Goal: Information Seeking & Learning: Learn about a topic

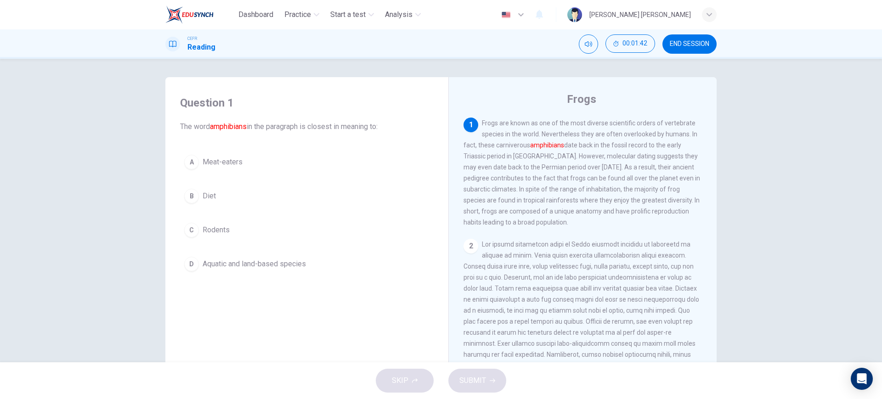
click at [232, 265] on span "Aquatic and land-based species" at bounding box center [254, 264] width 103 height 11
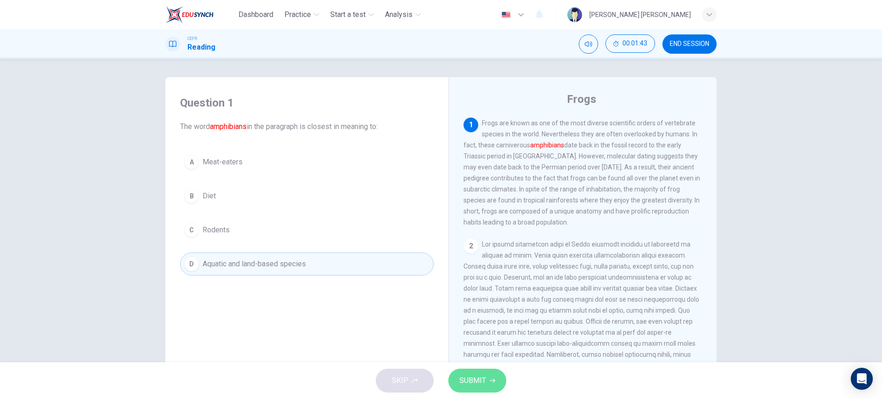
click at [501, 387] on button "SUBMIT" at bounding box center [477, 381] width 58 height 24
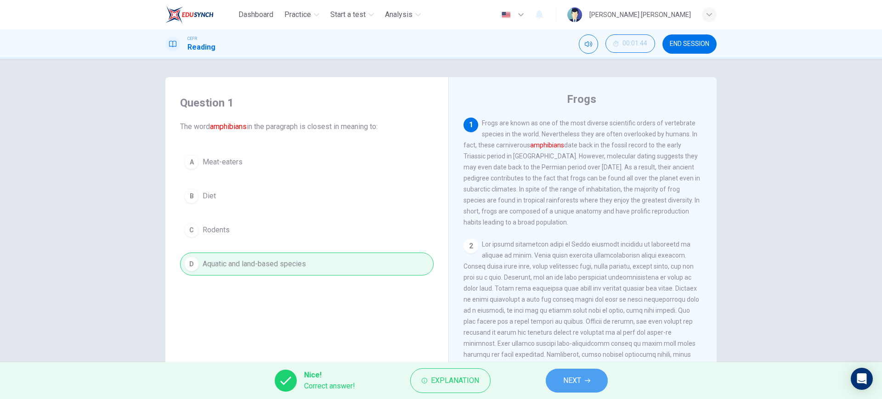
click at [554, 376] on button "NEXT" at bounding box center [577, 381] width 62 height 24
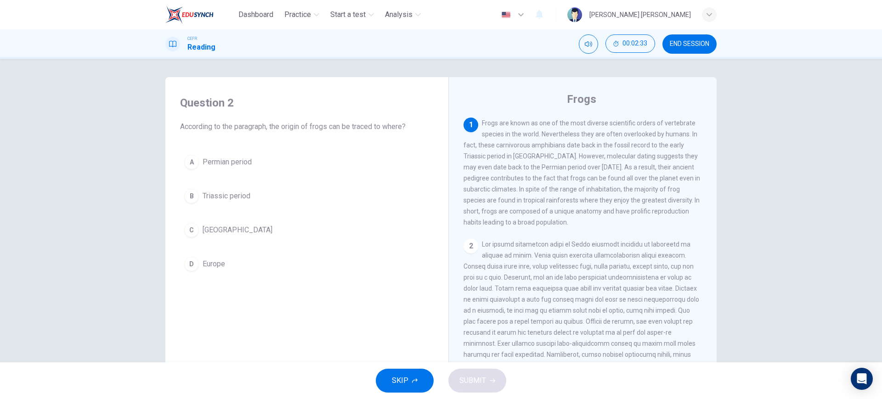
click at [226, 238] on button "C [GEOGRAPHIC_DATA]" at bounding box center [307, 230] width 254 height 23
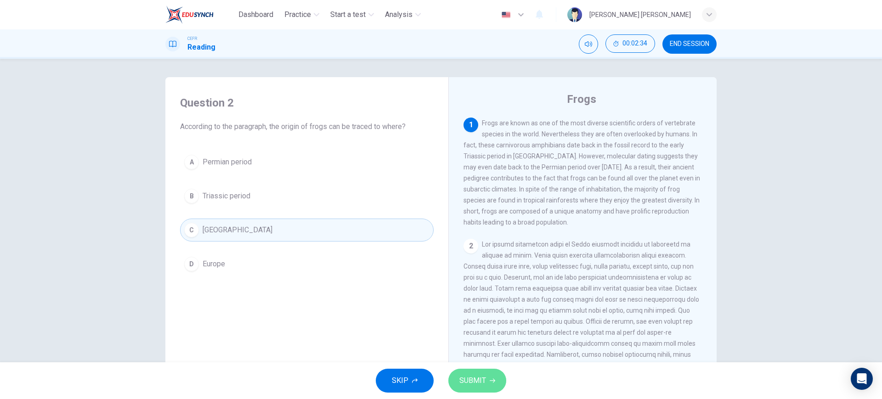
click at [476, 386] on span "SUBMIT" at bounding box center [472, 380] width 27 height 13
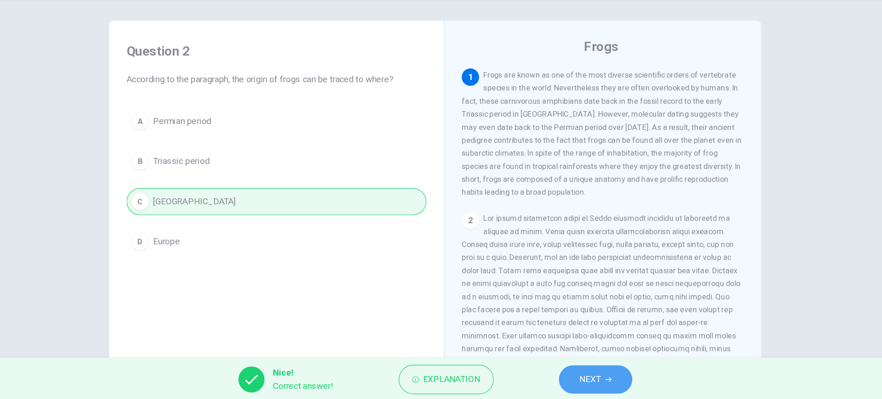
click at [579, 386] on span "NEXT" at bounding box center [572, 380] width 18 height 13
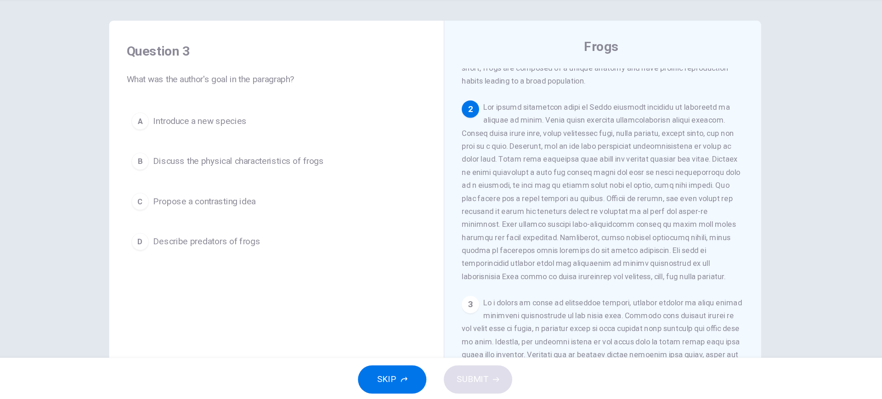
scroll to position [97, 0]
click at [379, 199] on button "B Discuss the physical characteristics of frogs" at bounding box center [307, 196] width 254 height 23
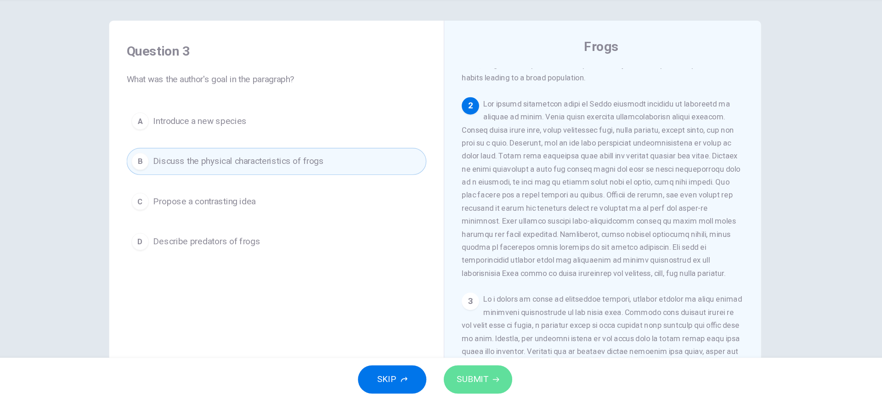
click at [493, 385] on button "SUBMIT" at bounding box center [477, 381] width 58 height 24
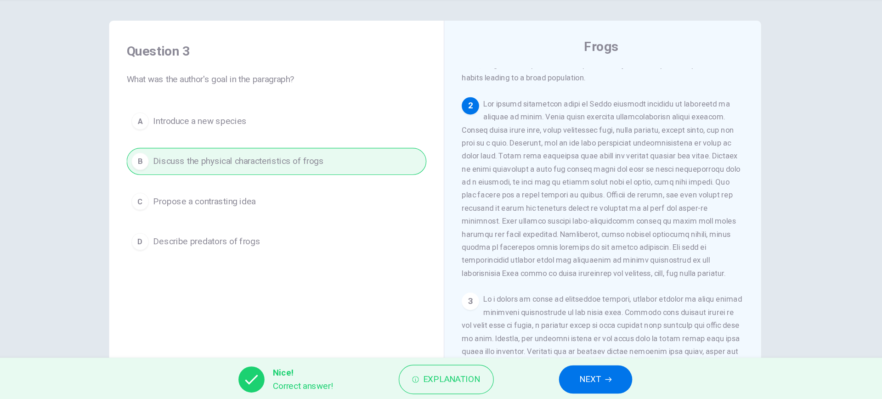
click at [559, 380] on button "NEXT" at bounding box center [577, 381] width 62 height 24
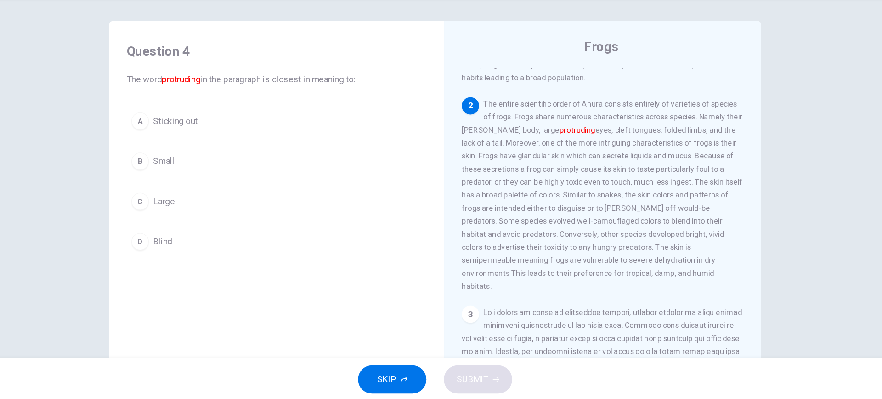
click at [244, 169] on button "A Sticking out" at bounding box center [307, 162] width 254 height 23
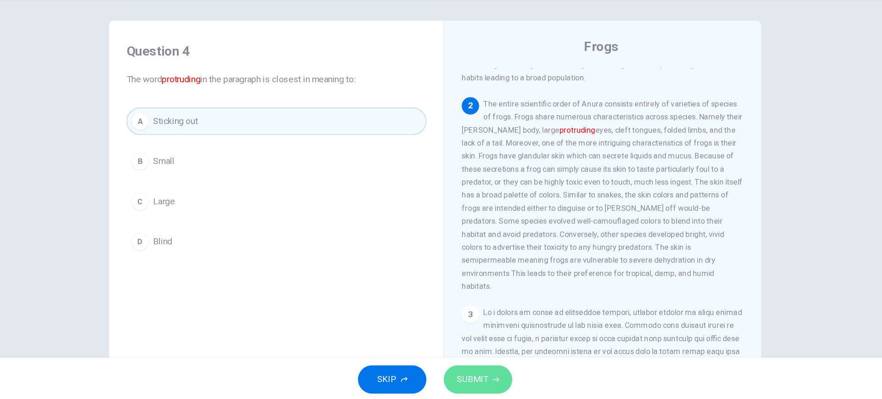
click at [455, 375] on button "SUBMIT" at bounding box center [477, 381] width 58 height 24
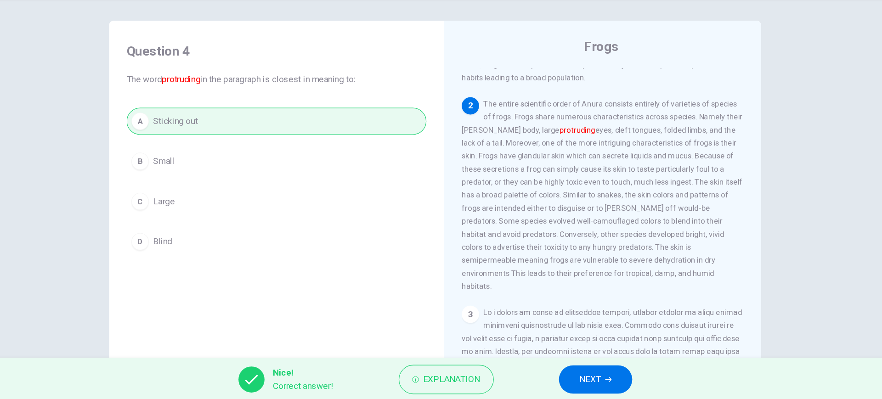
click at [557, 383] on button "NEXT" at bounding box center [577, 381] width 62 height 24
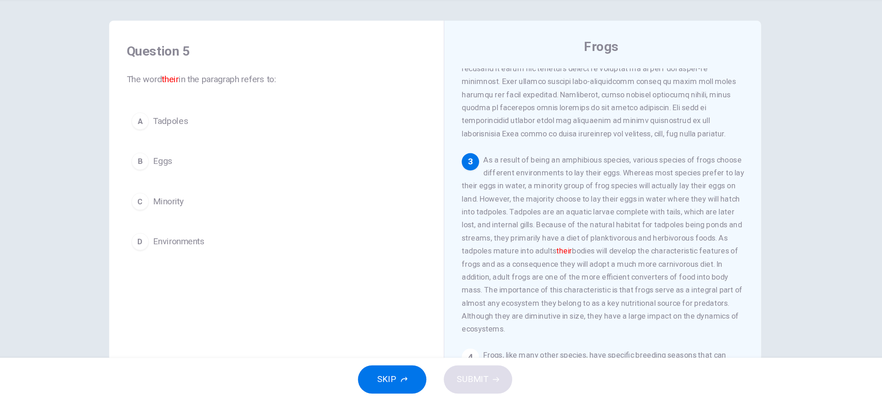
scroll to position [243, 0]
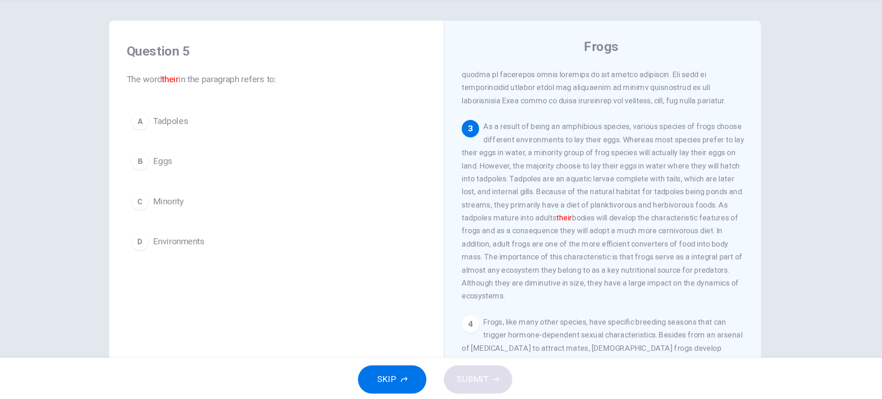
click at [226, 167] on span "Tadpoles" at bounding box center [218, 162] width 30 height 11
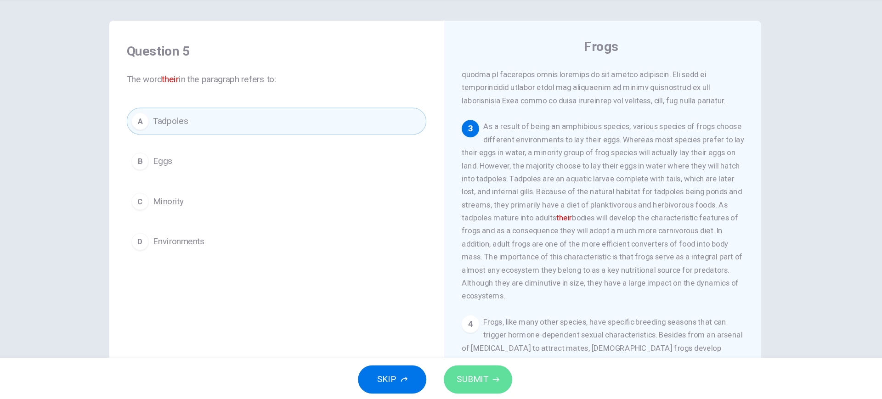
click at [480, 378] on span "SUBMIT" at bounding box center [472, 380] width 27 height 13
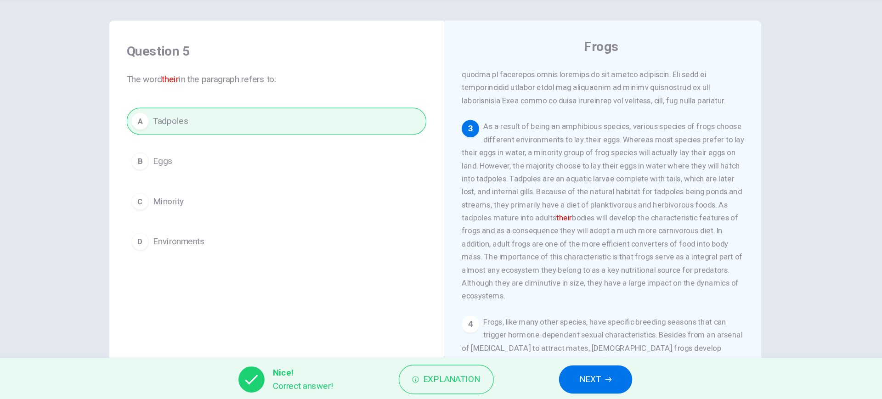
click at [568, 383] on span "NEXT" at bounding box center [572, 380] width 18 height 13
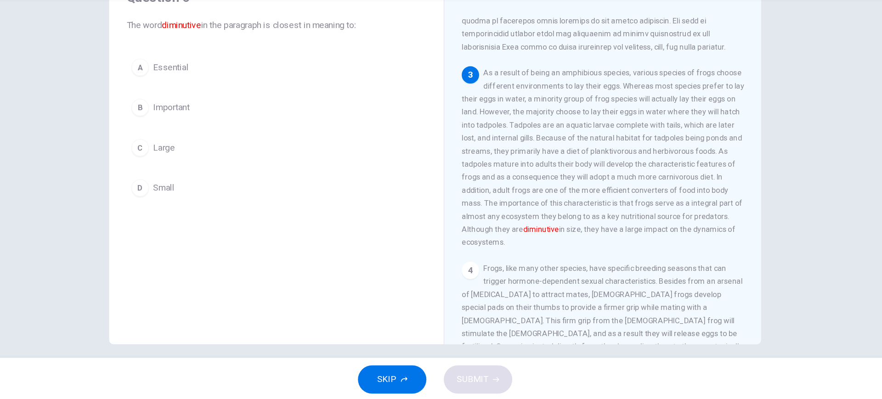
scroll to position [52, 0]
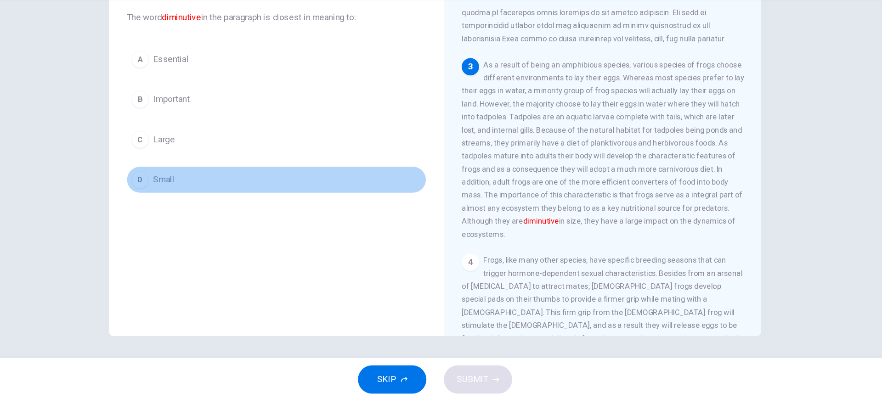
click at [210, 210] on span "Small" at bounding box center [212, 211] width 18 height 11
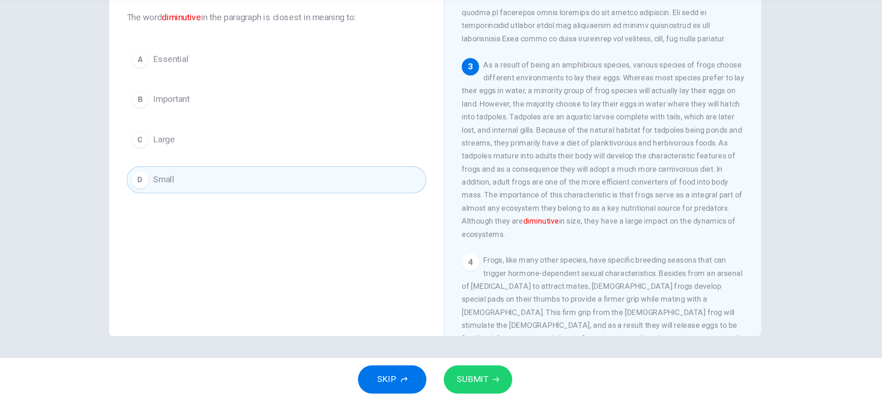
click at [471, 378] on span "SUBMIT" at bounding box center [472, 380] width 27 height 13
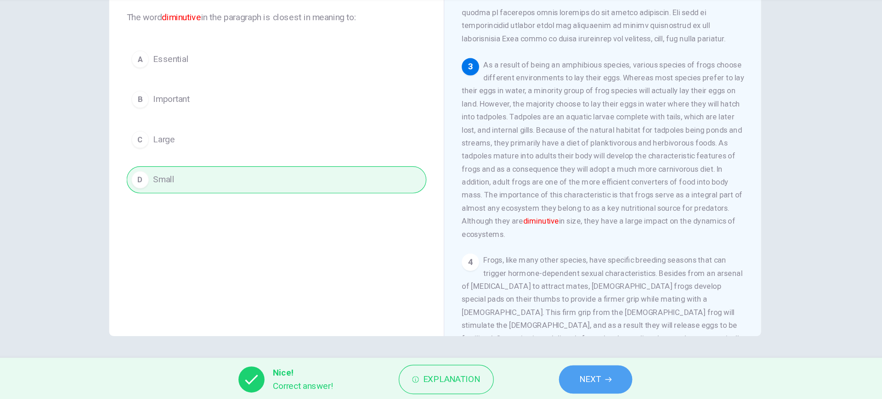
click at [568, 376] on span "NEXT" at bounding box center [572, 380] width 18 height 13
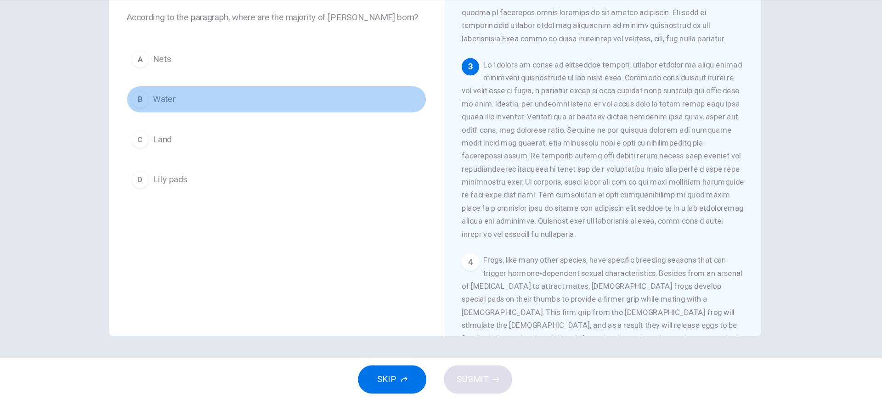
click at [282, 143] on button "B Water" at bounding box center [307, 143] width 254 height 23
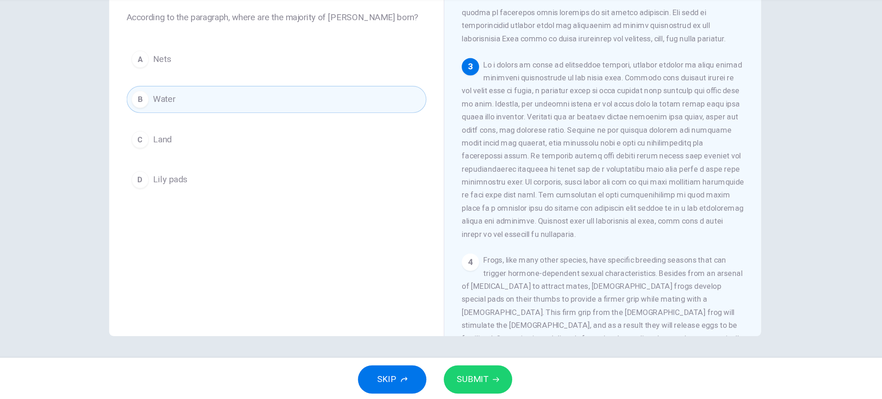
click at [464, 373] on button "SUBMIT" at bounding box center [477, 381] width 58 height 24
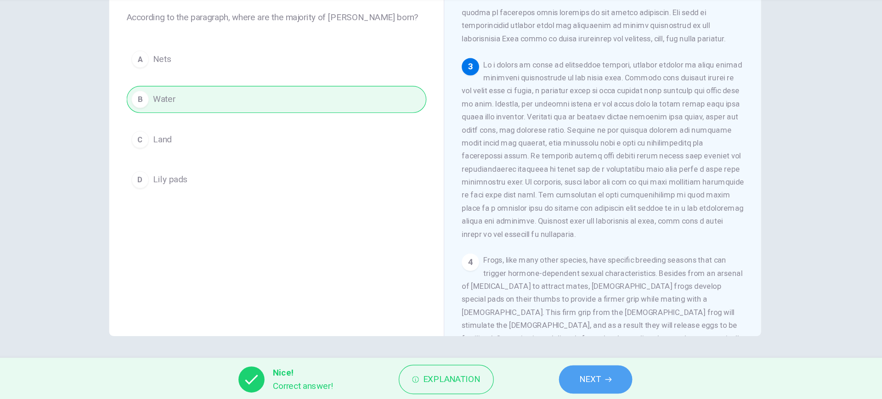
click at [578, 384] on span "NEXT" at bounding box center [572, 380] width 18 height 13
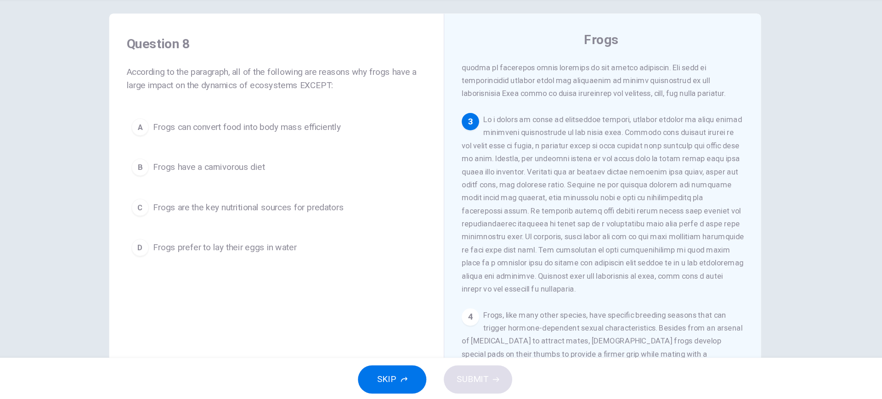
scroll to position [4, 0]
click at [298, 203] on button "B Frogs have a carnivorous diet" at bounding box center [307, 203] width 254 height 23
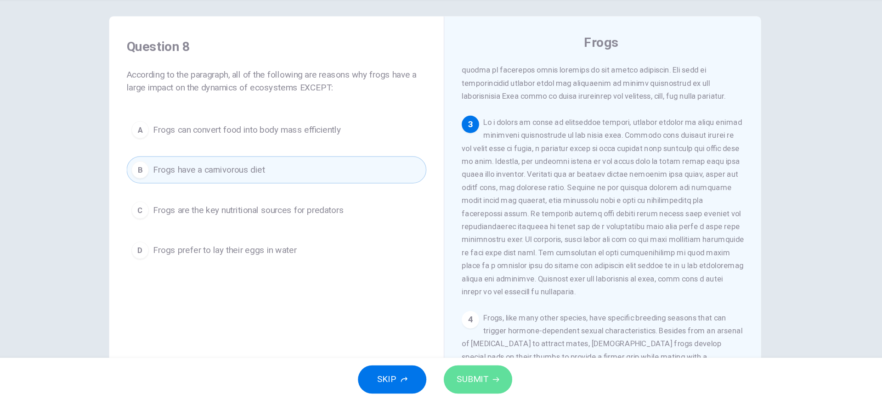
click at [479, 374] on span "SUBMIT" at bounding box center [472, 380] width 27 height 13
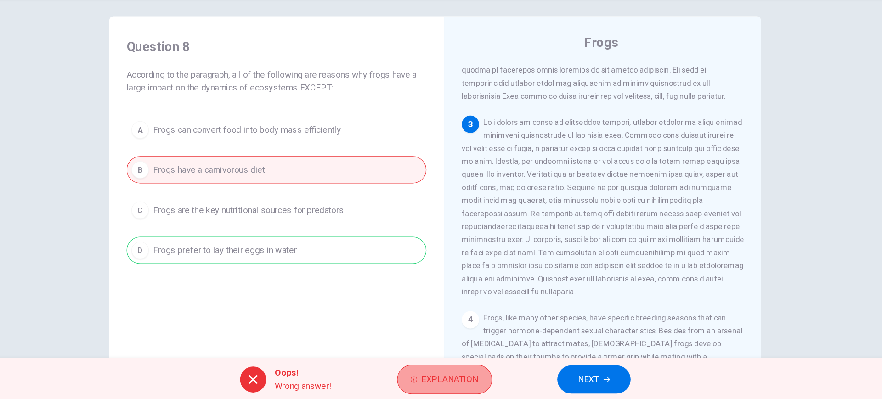
click at [426, 381] on button "Explanation" at bounding box center [449, 380] width 80 height 25
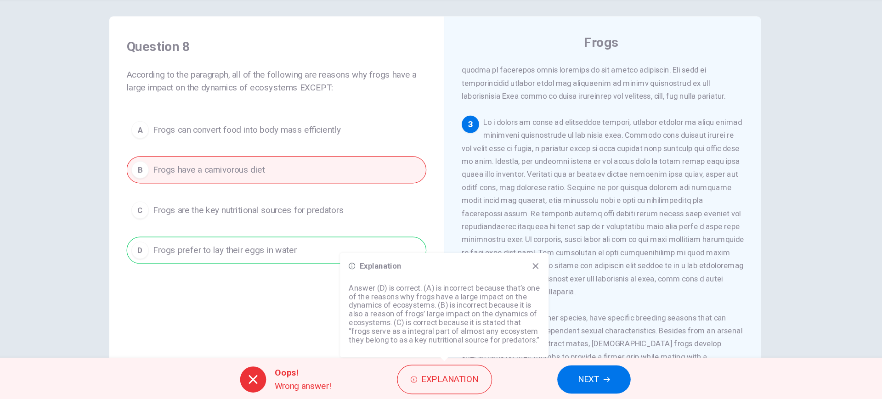
click at [530, 286] on div "Explanation Answer (D) is correct. (A) is incorrect because that’s one of the r…" at bounding box center [449, 318] width 176 height 88
click at [569, 388] on button "NEXT" at bounding box center [575, 381] width 62 height 24
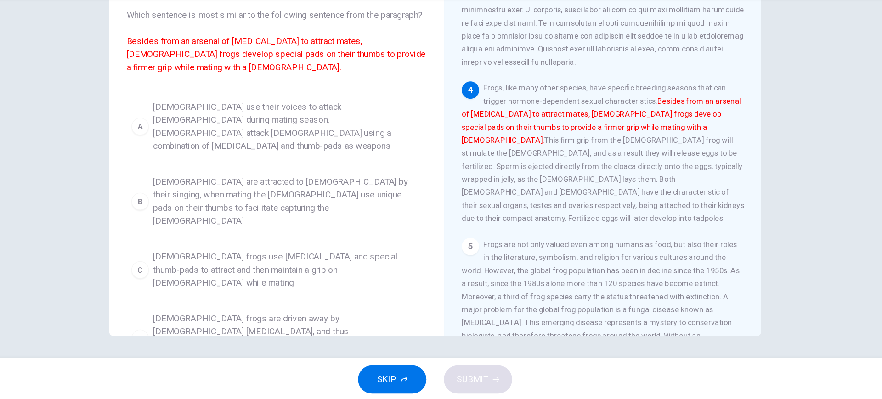
scroll to position [0, 0]
click at [297, 276] on span "[DEMOGRAPHIC_DATA] frogs use [MEDICAL_DATA] and special thumb-pads to attract a…" at bounding box center [316, 289] width 227 height 33
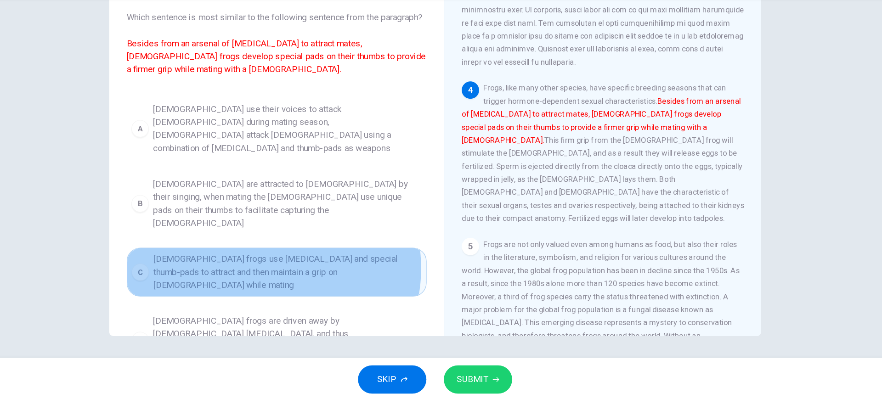
click at [297, 276] on span "[DEMOGRAPHIC_DATA] frogs use [MEDICAL_DATA] and special thumb-pads to attract a…" at bounding box center [316, 289] width 227 height 33
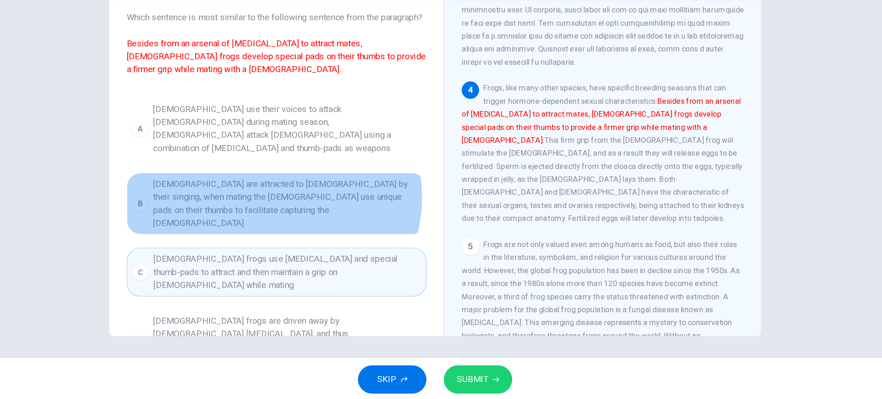
click at [301, 226] on span "[DEMOGRAPHIC_DATA] are attracted to [DEMOGRAPHIC_DATA] by their singing, when m…" at bounding box center [316, 232] width 227 height 44
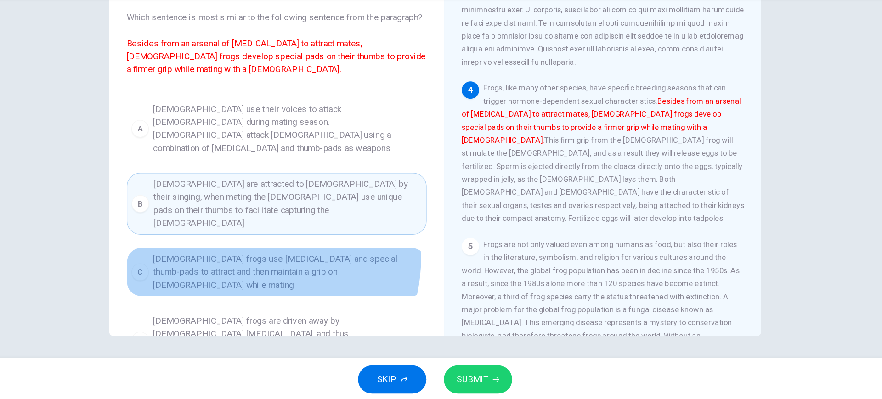
click at [291, 273] on span "[DEMOGRAPHIC_DATA] frogs use [MEDICAL_DATA] and special thumb-pads to attract a…" at bounding box center [316, 289] width 227 height 33
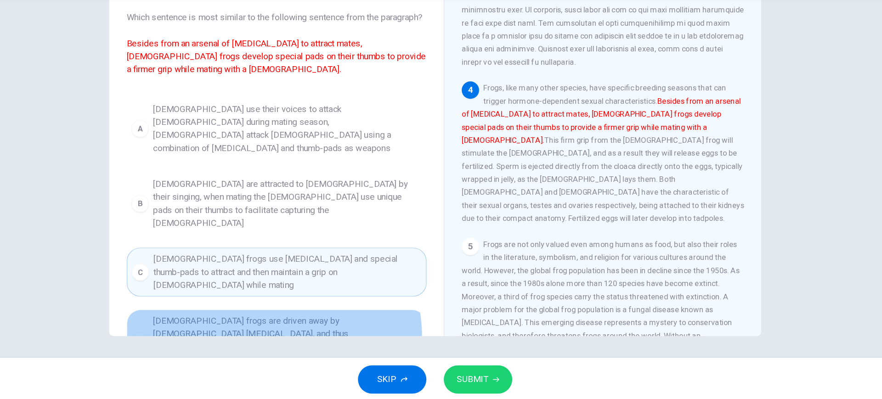
click at [290, 326] on span "[DEMOGRAPHIC_DATA] frogs are driven away by [DEMOGRAPHIC_DATA] [MEDICAL_DATA], …" at bounding box center [316, 348] width 227 height 44
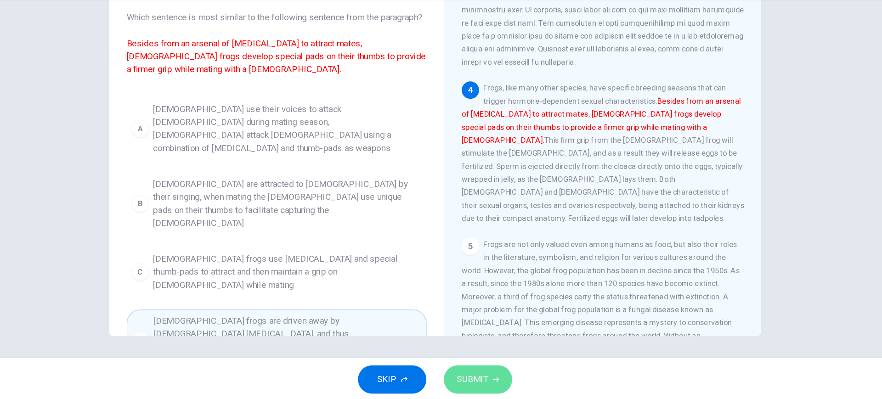
click at [470, 377] on span "SUBMIT" at bounding box center [472, 380] width 27 height 13
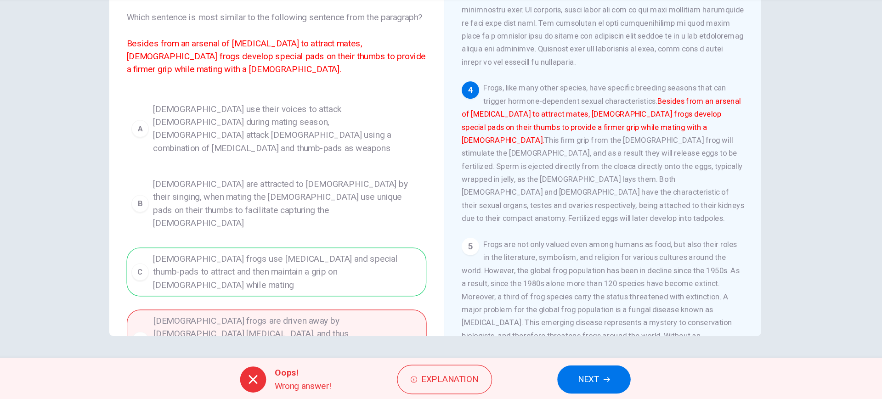
click at [559, 386] on button "NEXT" at bounding box center [575, 381] width 62 height 24
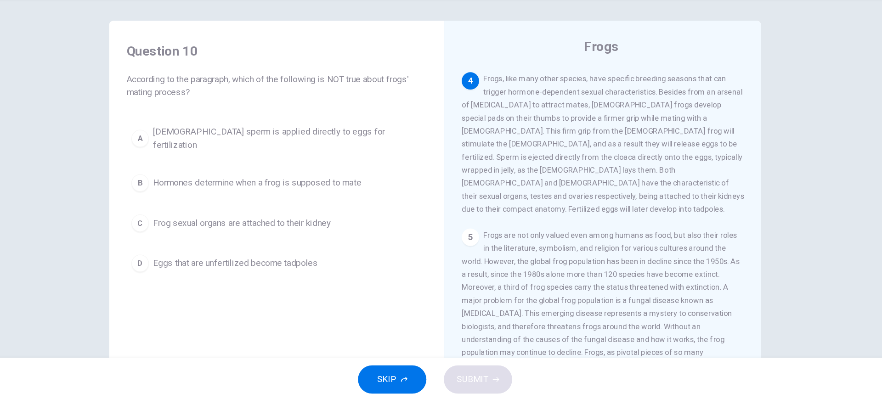
click at [282, 209] on span "Hormones determine when a frog is supposed to mate" at bounding box center [291, 214] width 176 height 11
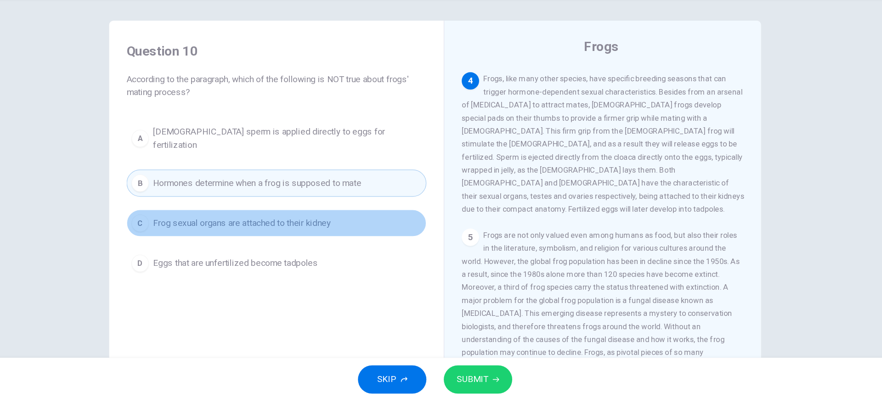
click at [319, 250] on button "C Frog sexual organs are attached to their kidney" at bounding box center [307, 248] width 254 height 23
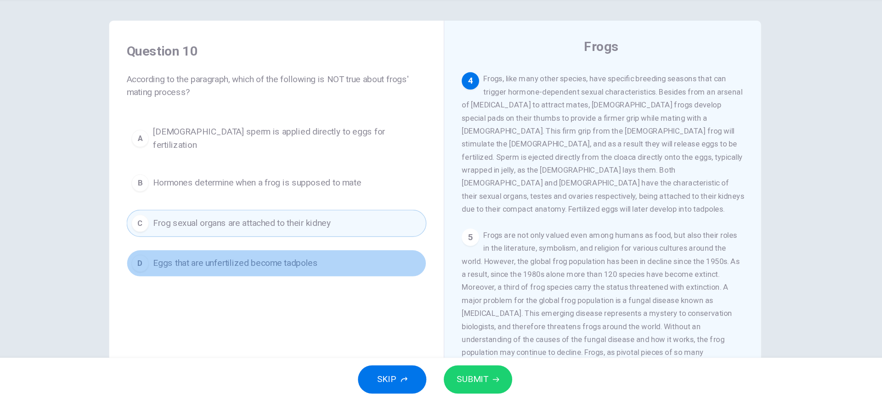
click at [383, 271] on button "D Eggs that are unfertilized become tadpoles" at bounding box center [307, 282] width 254 height 23
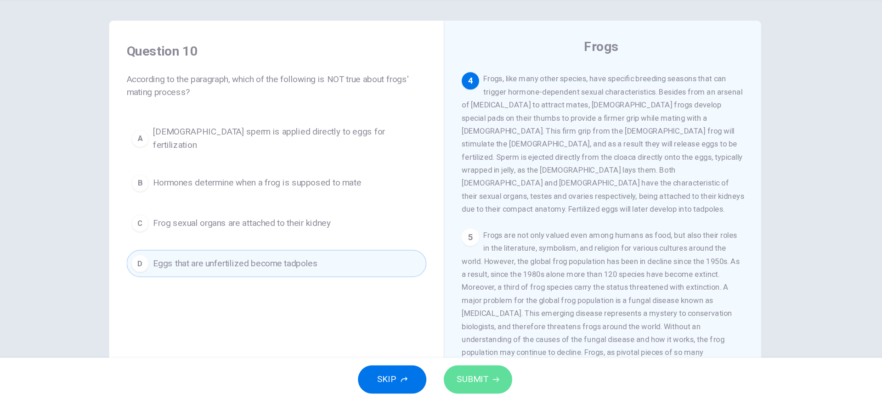
click at [488, 376] on button "SUBMIT" at bounding box center [477, 381] width 58 height 24
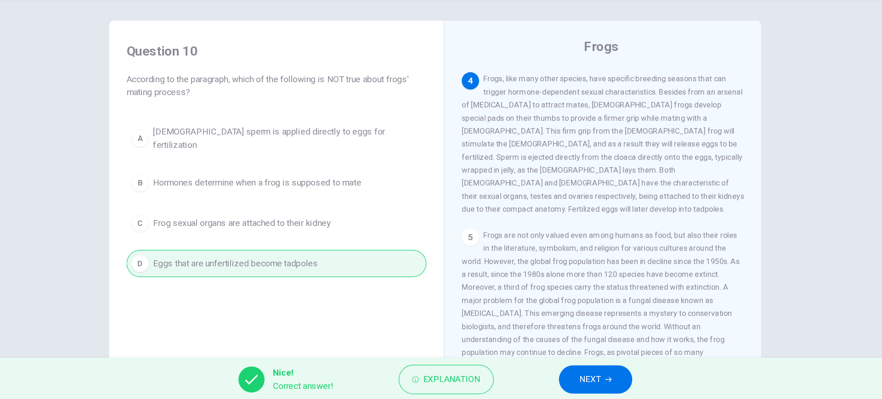
click at [580, 388] on button "NEXT" at bounding box center [577, 381] width 62 height 24
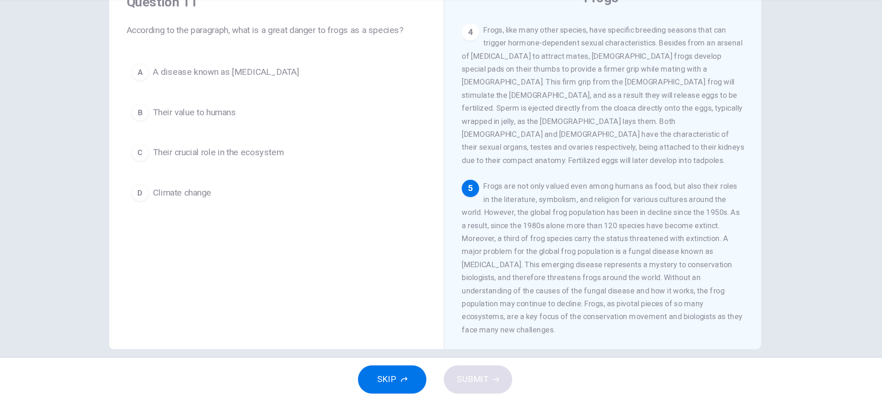
scroll to position [52, 0]
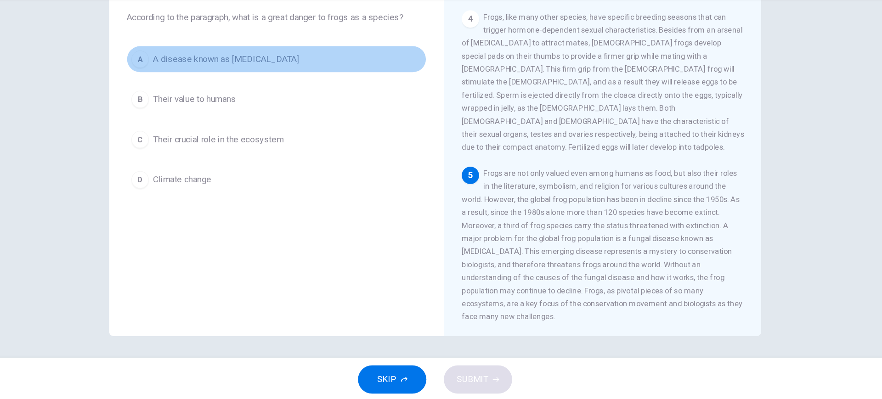
drag, startPoint x: 306, startPoint y: 105, endPoint x: 310, endPoint y: 109, distance: 5.9
click at [306, 105] on span "A disease known as [MEDICAL_DATA]" at bounding box center [264, 109] width 123 height 11
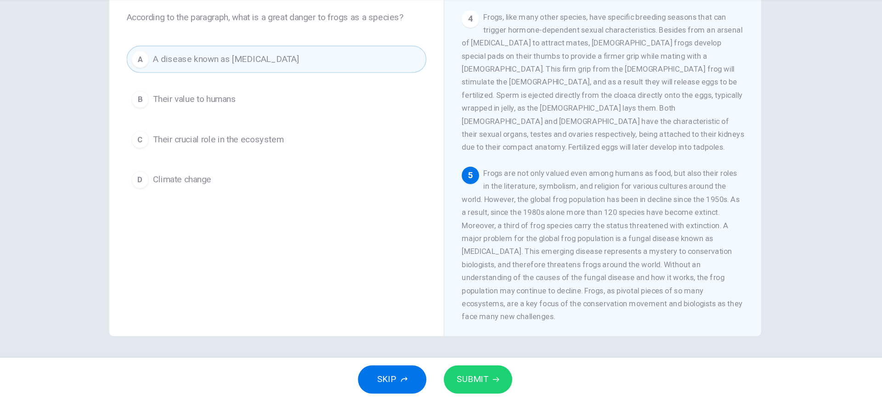
click at [493, 378] on icon "button" at bounding box center [493, 381] width 6 height 6
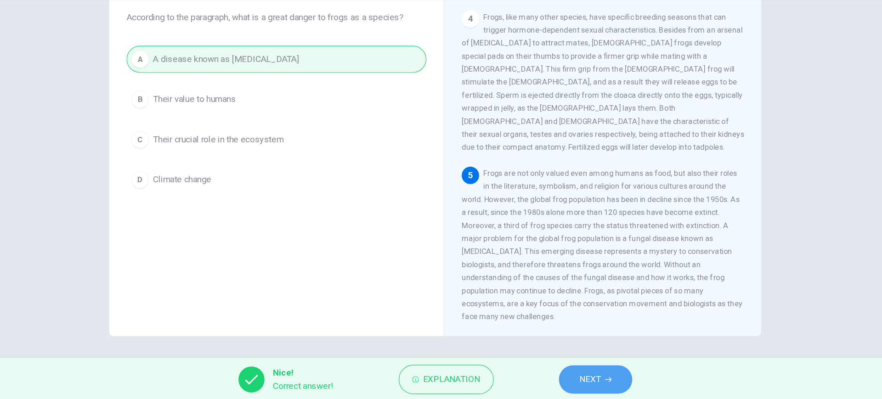
drag, startPoint x: 554, startPoint y: 383, endPoint x: 466, endPoint y: 294, distance: 125.3
click at [553, 382] on button "NEXT" at bounding box center [577, 381] width 62 height 24
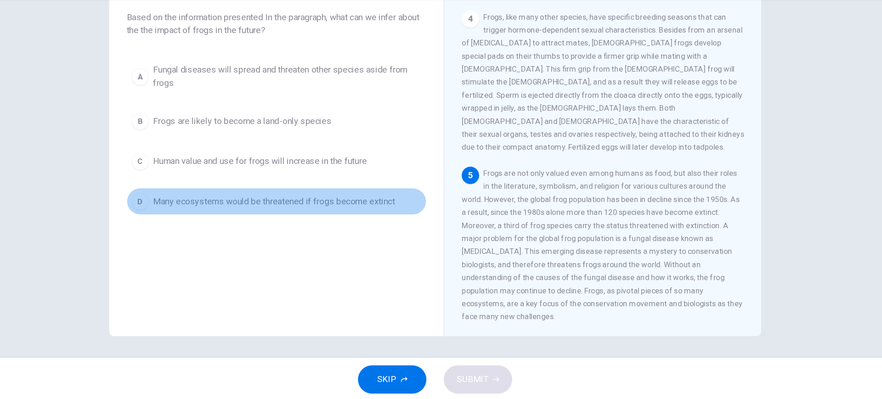
click at [278, 237] on button "D Many ecosystems would be threatened if frogs become extinct" at bounding box center [307, 230] width 254 height 23
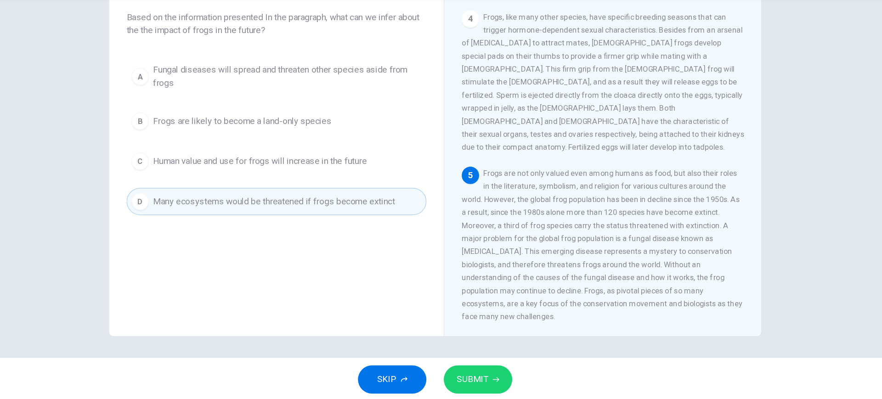
click at [458, 376] on button "SUBMIT" at bounding box center [477, 381] width 58 height 24
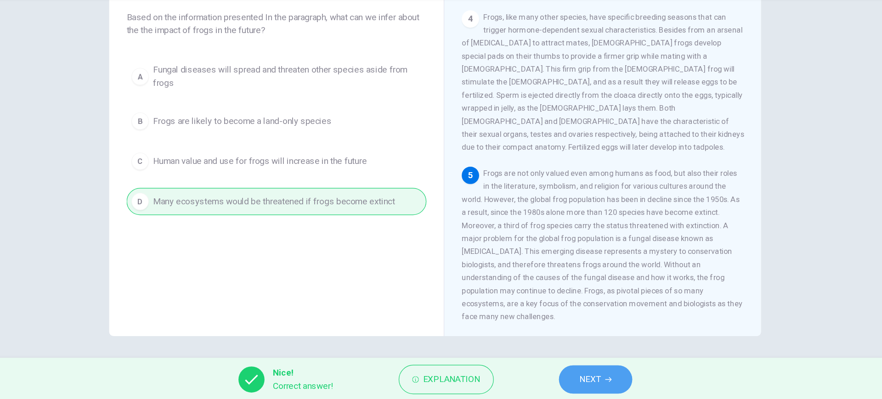
click at [577, 389] on button "NEXT" at bounding box center [577, 381] width 62 height 24
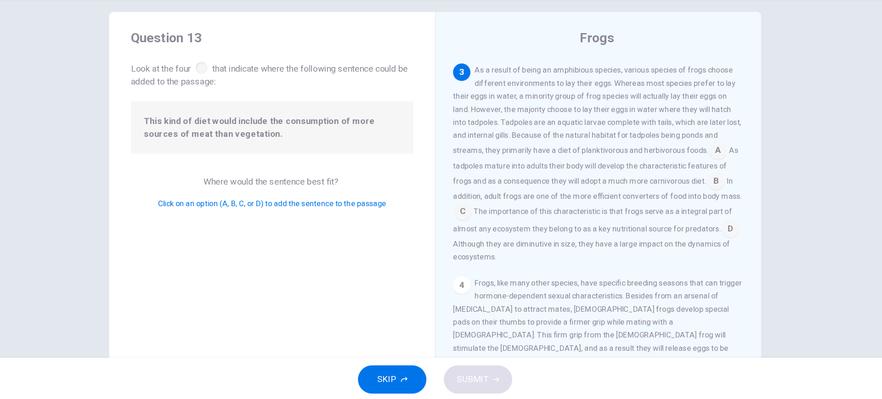
scroll to position [4, 0]
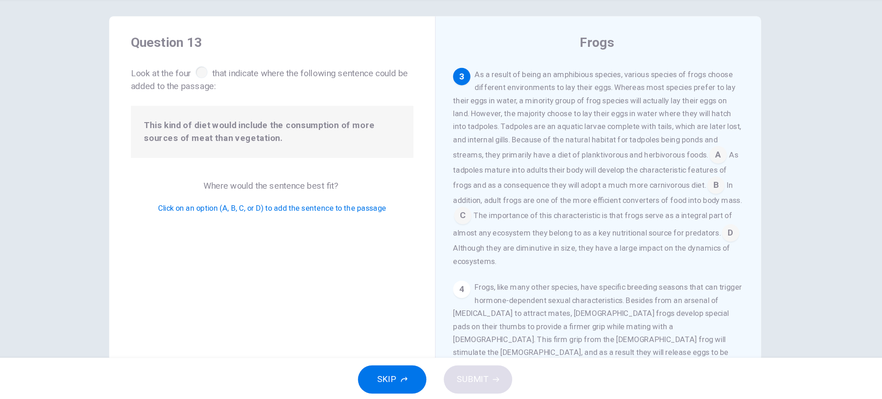
click at [676, 221] on input at bounding box center [678, 217] width 15 height 15
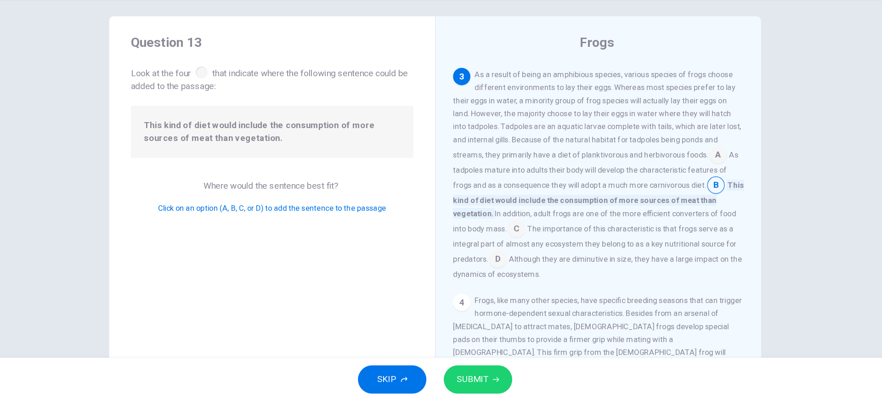
click at [494, 377] on button "SUBMIT" at bounding box center [477, 381] width 58 height 24
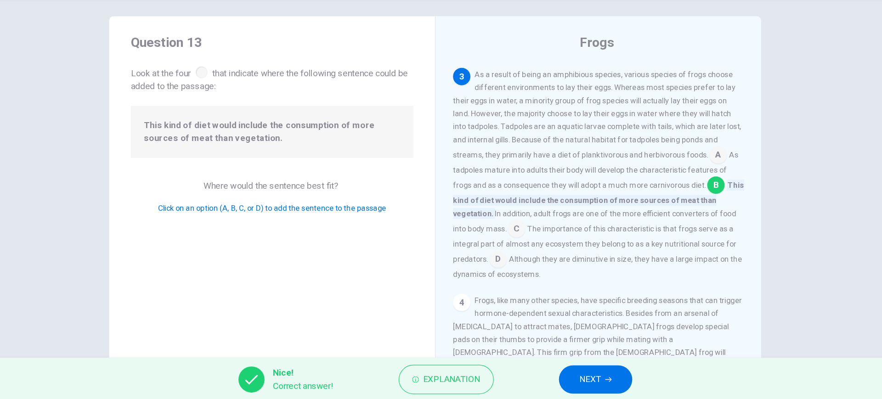
click at [579, 378] on span "NEXT" at bounding box center [572, 380] width 18 height 13
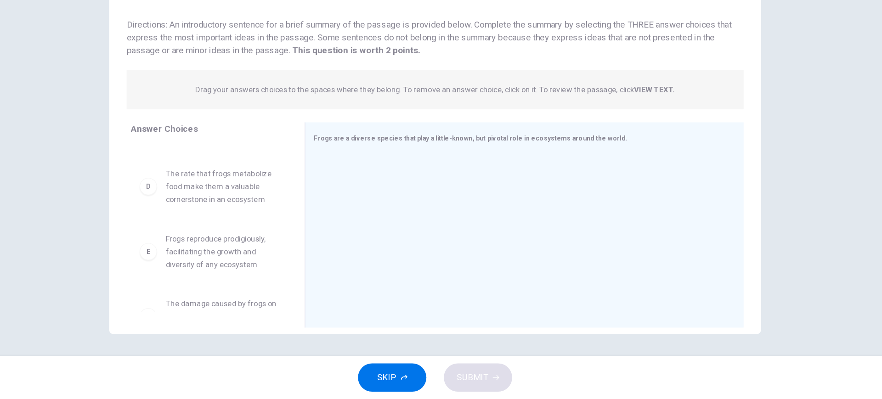
scroll to position [157, 0]
drag, startPoint x: 247, startPoint y: 213, endPoint x: 415, endPoint y: 242, distance: 171.2
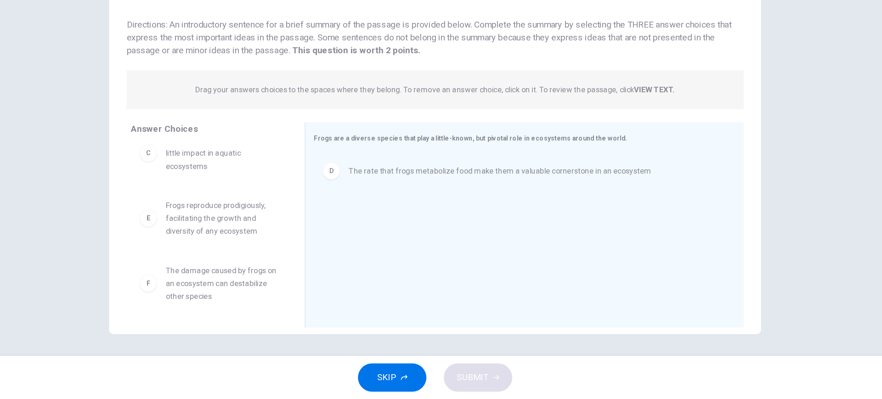
scroll to position [127, 0]
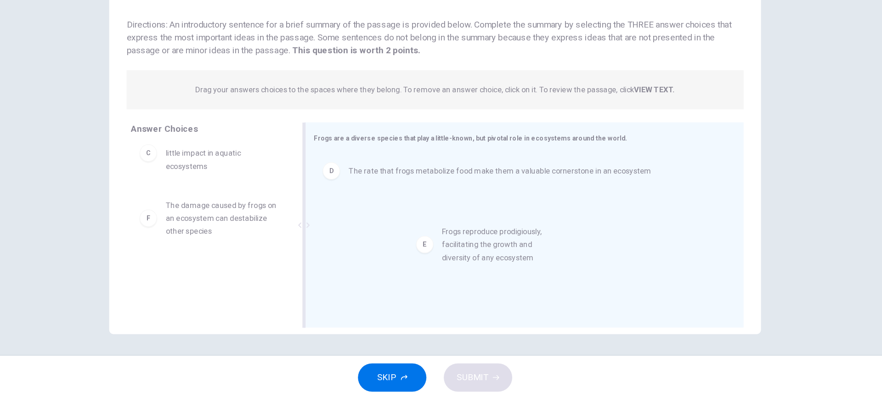
drag, startPoint x: 260, startPoint y: 252, endPoint x: 496, endPoint y: 271, distance: 236.9
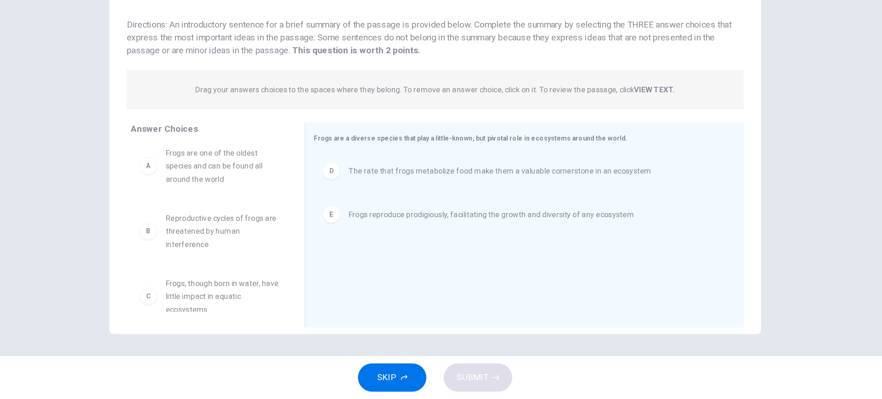
scroll to position [0, 0]
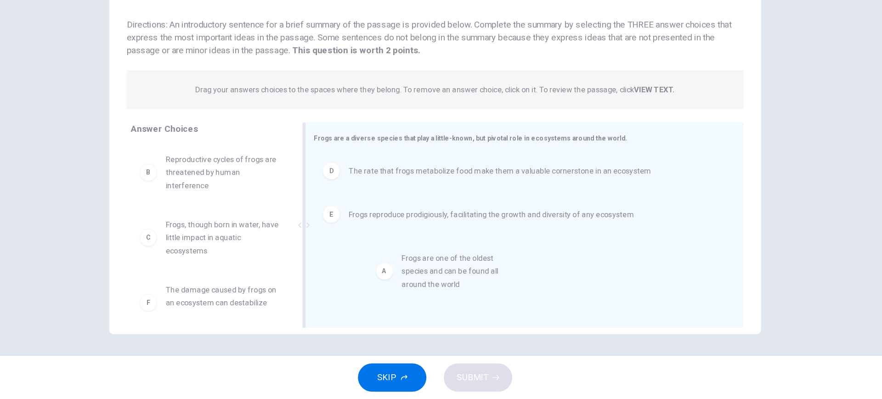
drag, startPoint x: 268, startPoint y: 219, endPoint x: 521, endPoint y: 311, distance: 268.9
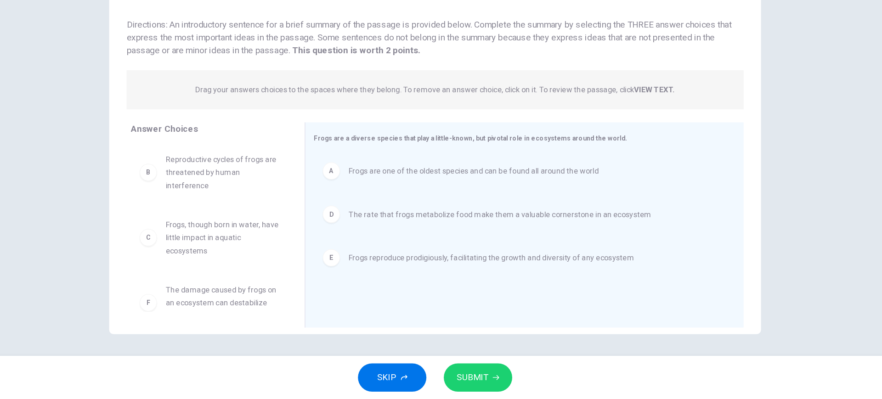
click at [483, 368] on div "SKIP SUBMIT" at bounding box center [441, 380] width 882 height 37
click at [484, 377] on span "SUBMIT" at bounding box center [472, 380] width 27 height 13
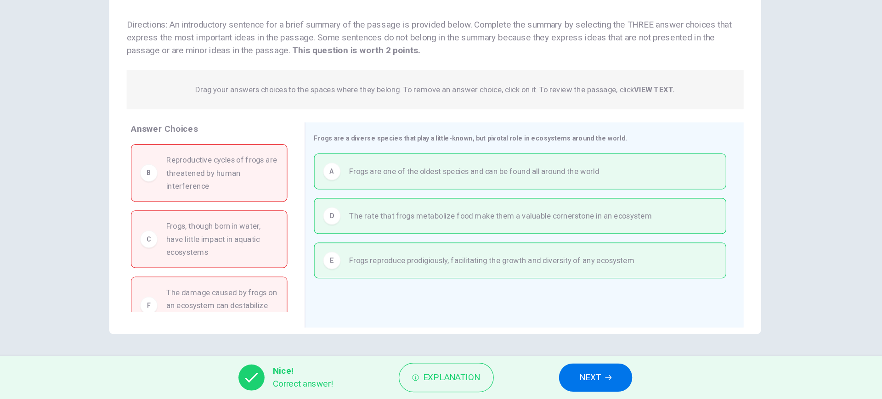
click at [582, 383] on button "NEXT" at bounding box center [577, 381] width 62 height 24
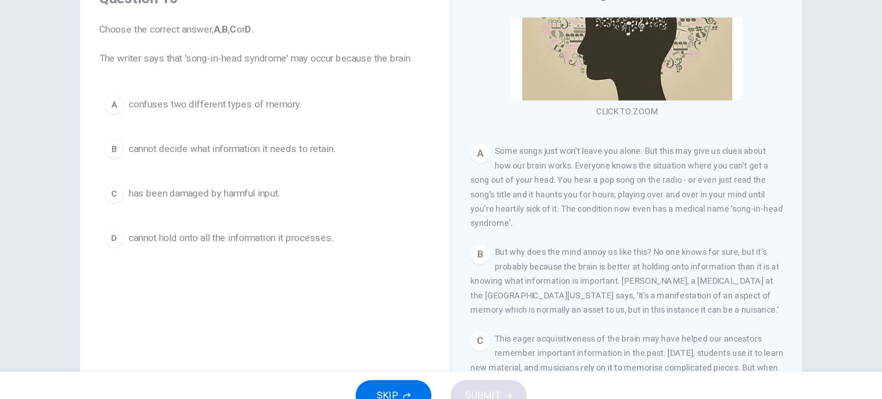
scroll to position [25, 0]
click at [400, 187] on button "B cannot decide what information it needs to retain." at bounding box center [307, 192] width 254 height 23
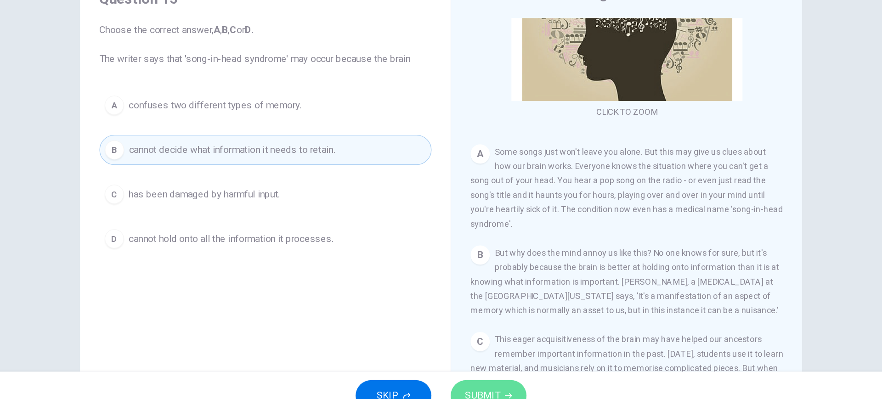
click at [480, 379] on span "SUBMIT" at bounding box center [472, 380] width 27 height 13
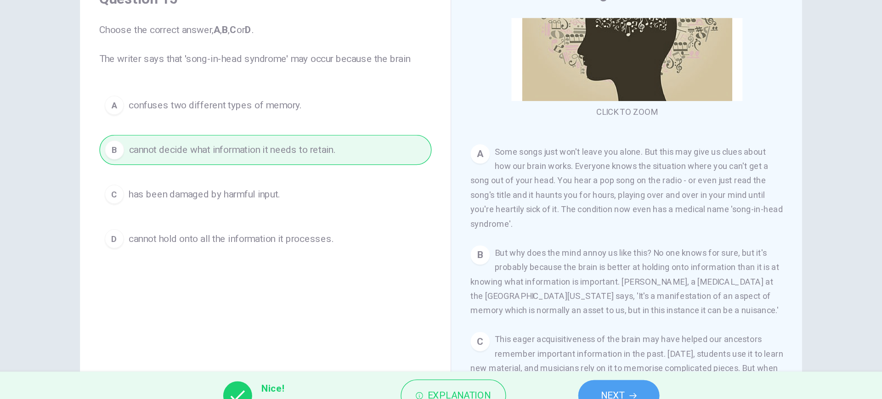
click at [573, 376] on span "NEXT" at bounding box center [572, 380] width 18 height 13
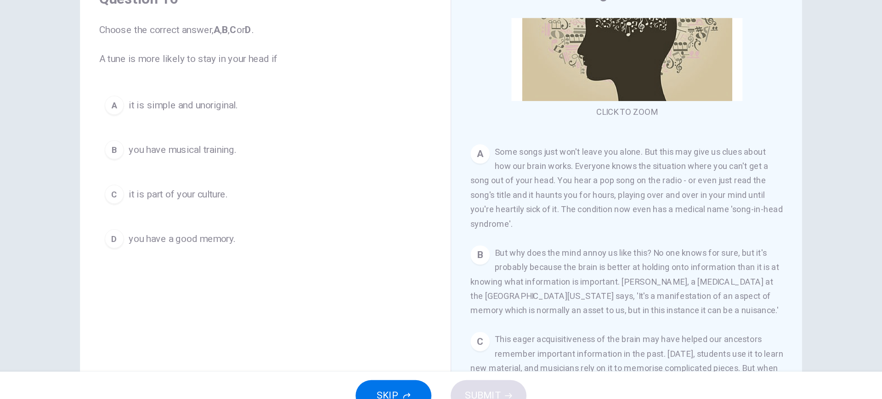
click at [259, 262] on span "you have a good memory." at bounding box center [243, 260] width 81 height 11
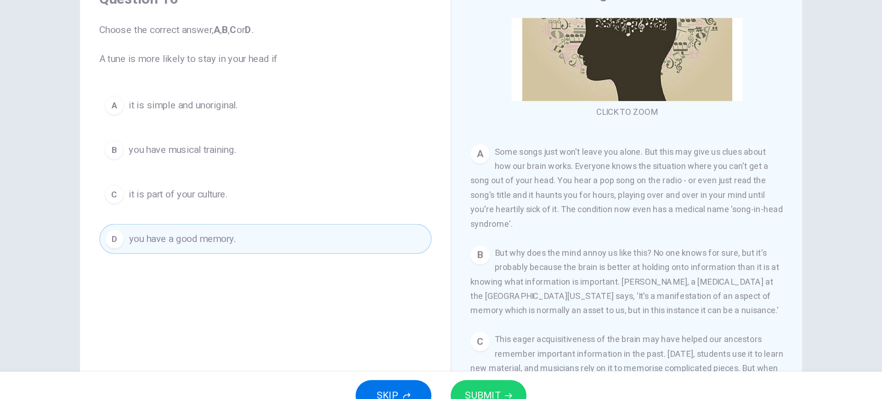
click at [485, 380] on button "SUBMIT" at bounding box center [477, 381] width 58 height 24
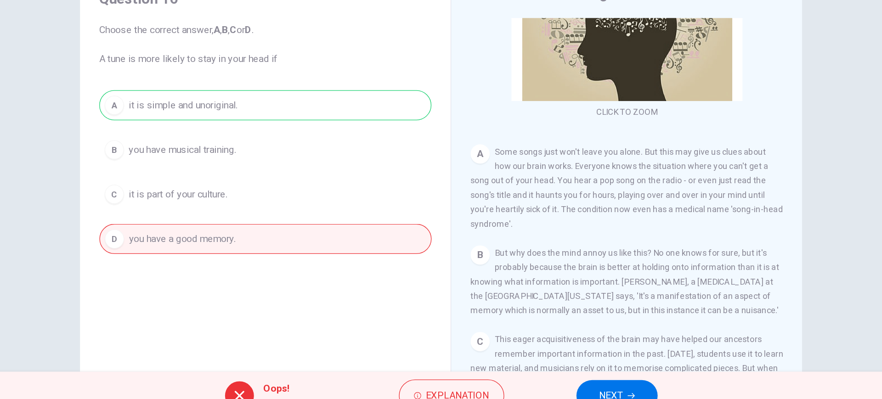
click at [581, 376] on button "NEXT" at bounding box center [575, 381] width 62 height 24
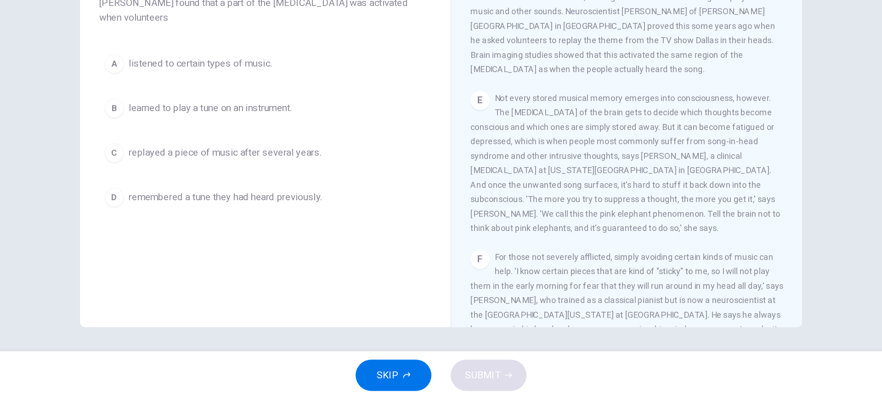
scroll to position [404, 0]
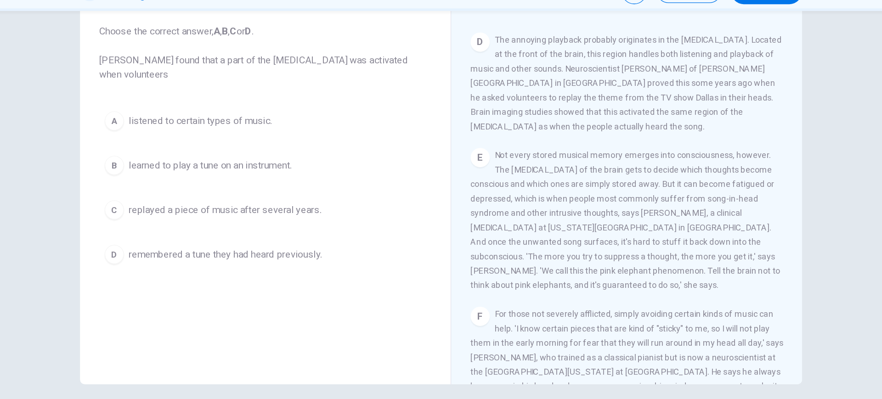
click at [285, 141] on span "listened to certain types of music." at bounding box center [257, 142] width 109 height 11
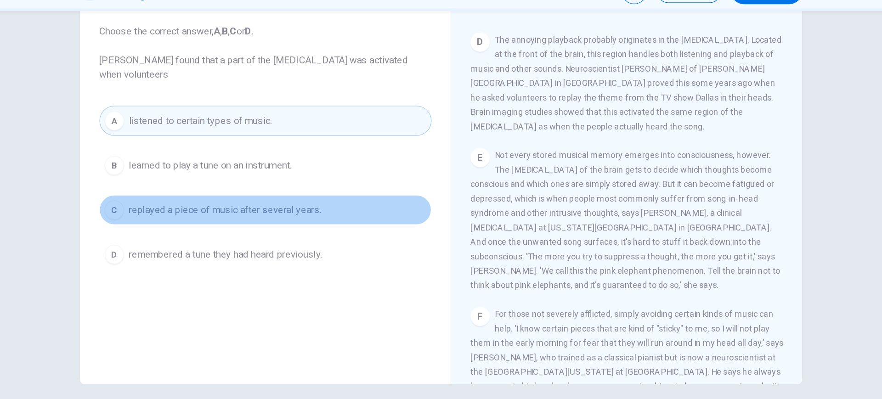
click at [298, 217] on button "C replayed a piece of music after several years." at bounding box center [307, 210] width 254 height 23
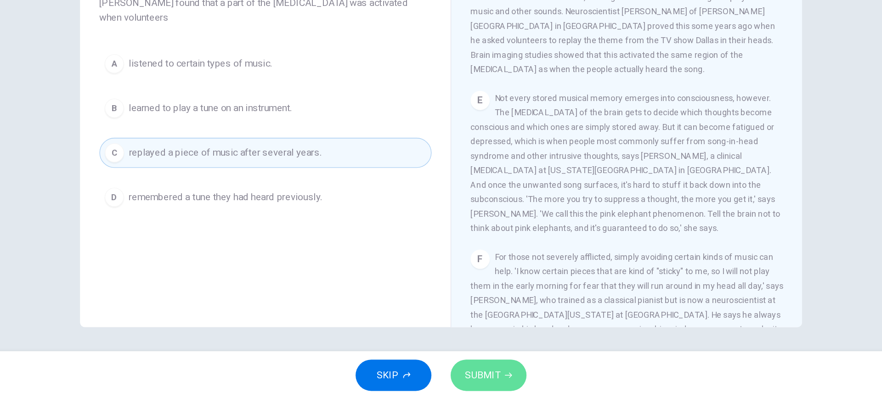
click at [482, 387] on button "SUBMIT" at bounding box center [477, 381] width 58 height 24
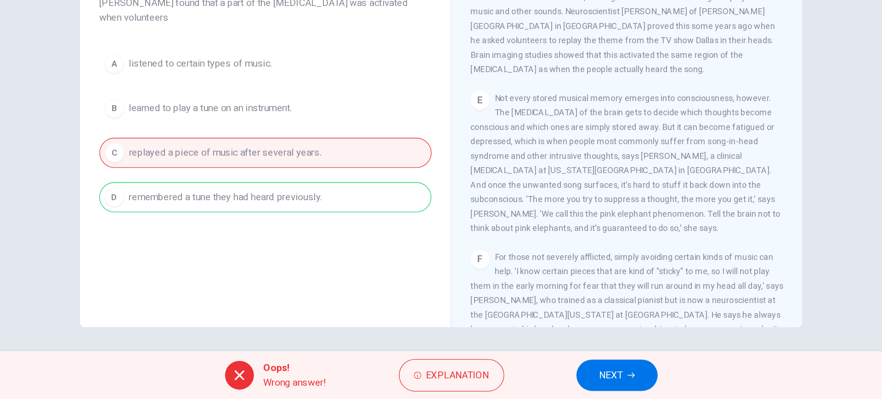
click at [407, 252] on div "A listened to certain types of music. B learned to play a tune on an instrument…" at bounding box center [307, 193] width 254 height 125
click at [574, 385] on span "NEXT" at bounding box center [571, 380] width 18 height 13
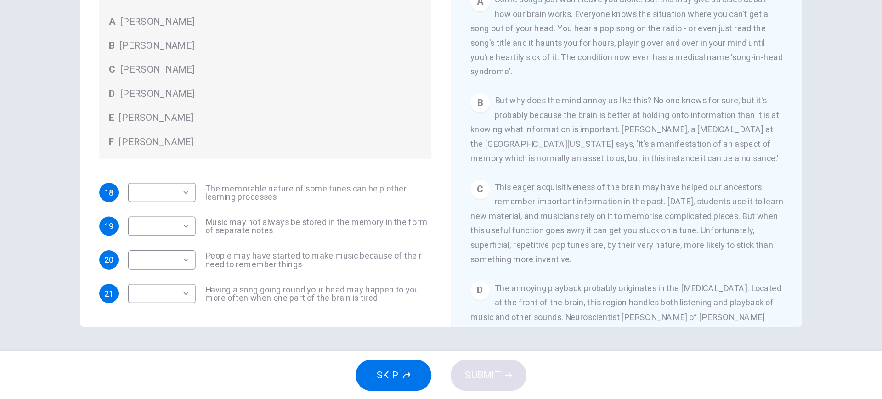
scroll to position [175, 0]
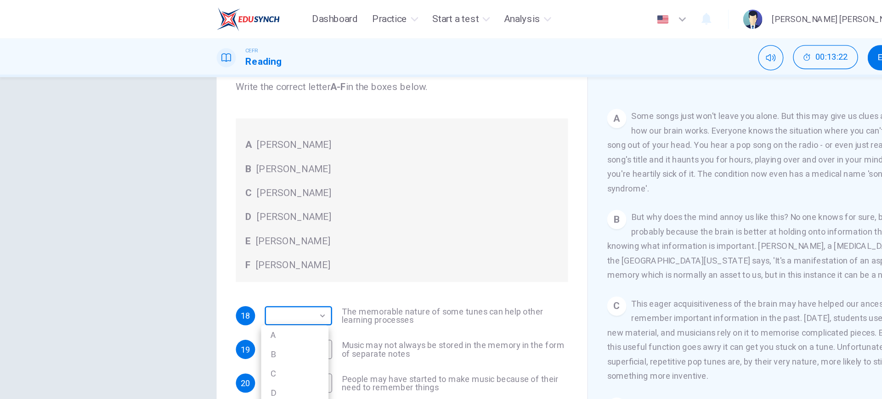
click at [117, 143] on body "Dashboard Practice Start a test Analysis English en ​ [PERSON_NAME] [PERSON_NAM…" at bounding box center [441, 199] width 882 height 399
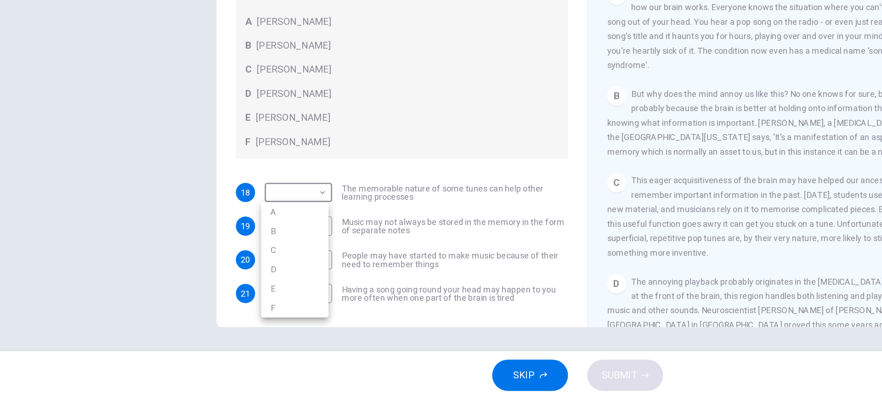
click at [294, 252] on div at bounding box center [441, 199] width 882 height 399
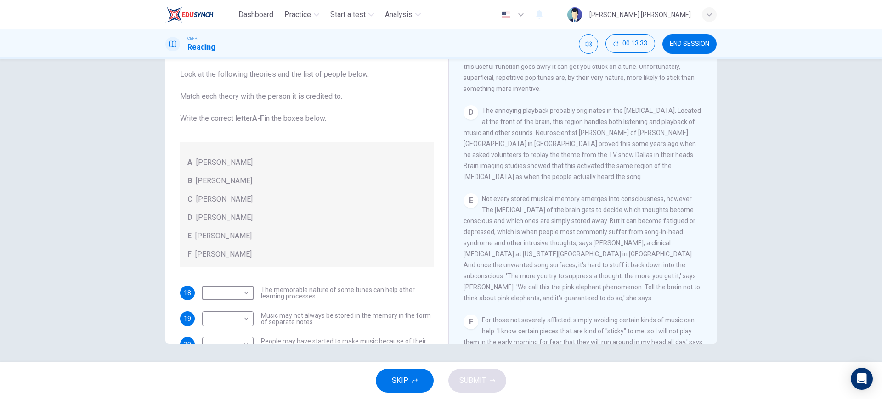
scroll to position [376, 0]
click at [411, 390] on button "SKIP" at bounding box center [405, 381] width 58 height 24
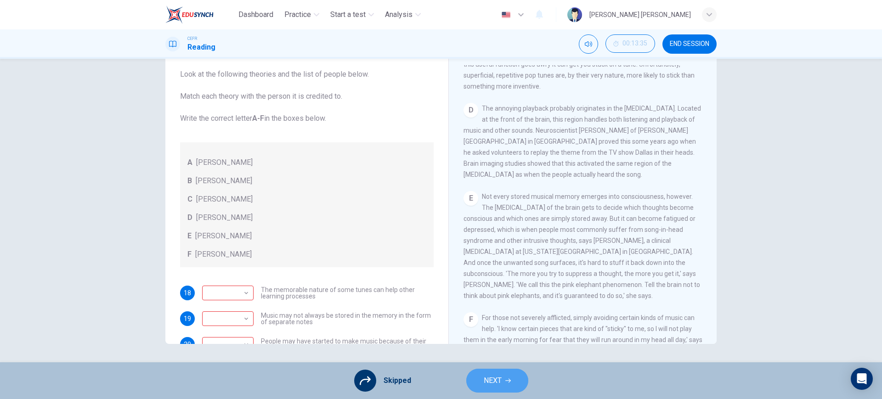
click at [511, 380] on button "NEXT" at bounding box center [497, 381] width 62 height 24
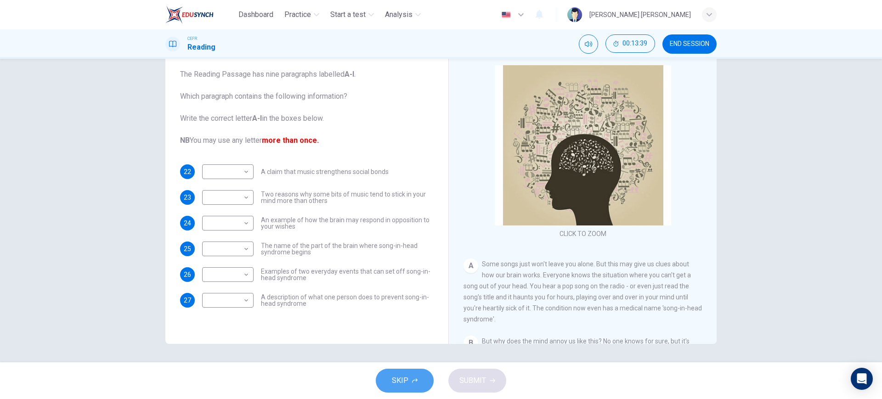
click at [419, 376] on button "SKIP" at bounding box center [405, 381] width 58 height 24
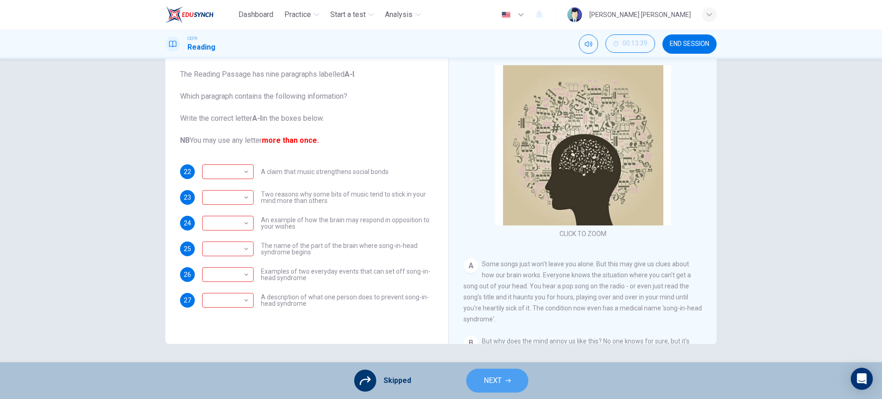
click at [492, 372] on button "NEXT" at bounding box center [497, 381] width 62 height 24
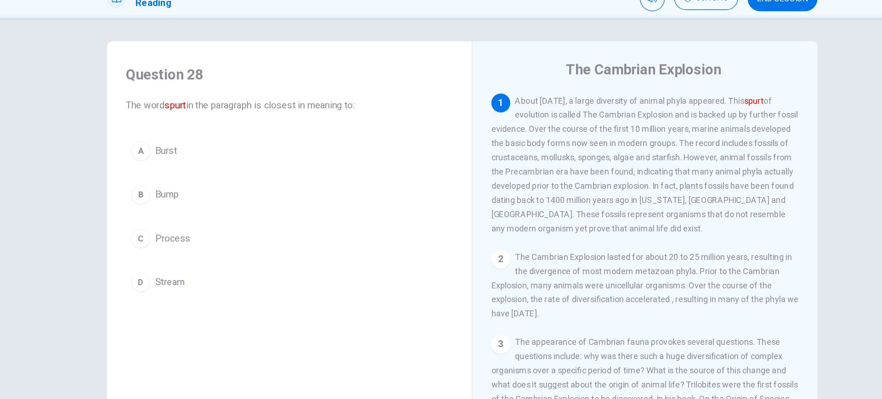
click at [265, 163] on button "A Burst" at bounding box center [307, 162] width 254 height 23
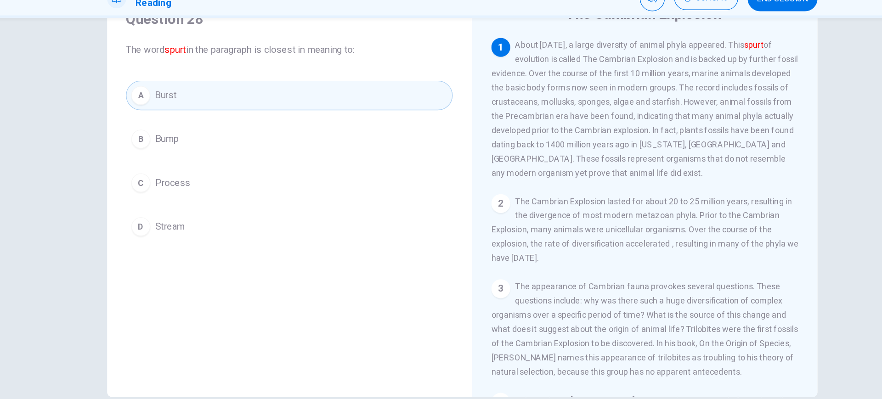
scroll to position [52, 0]
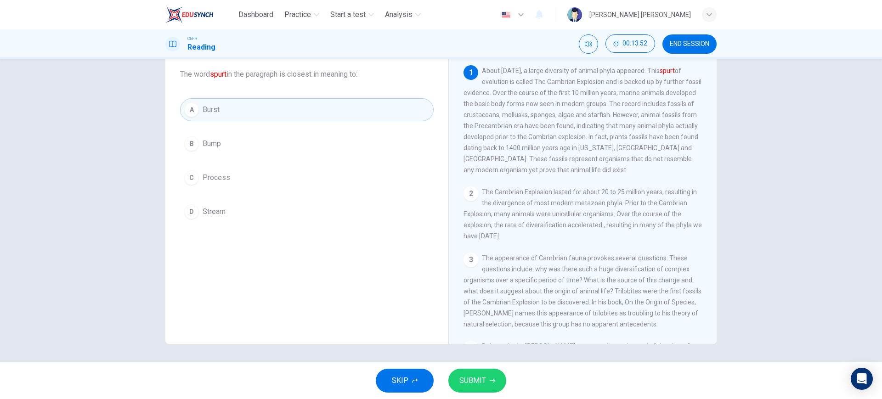
click at [479, 381] on span "SUBMIT" at bounding box center [472, 380] width 27 height 13
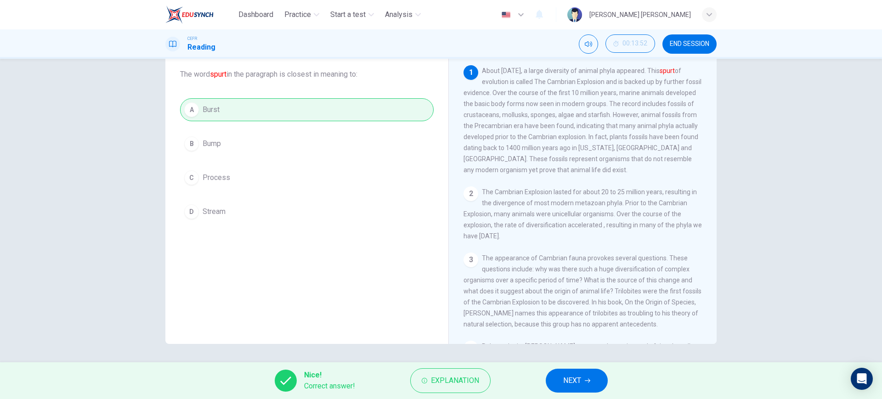
drag, startPoint x: 592, startPoint y: 378, endPoint x: 591, endPoint y: 383, distance: 4.8
click at [591, 383] on button "NEXT" at bounding box center [577, 381] width 62 height 24
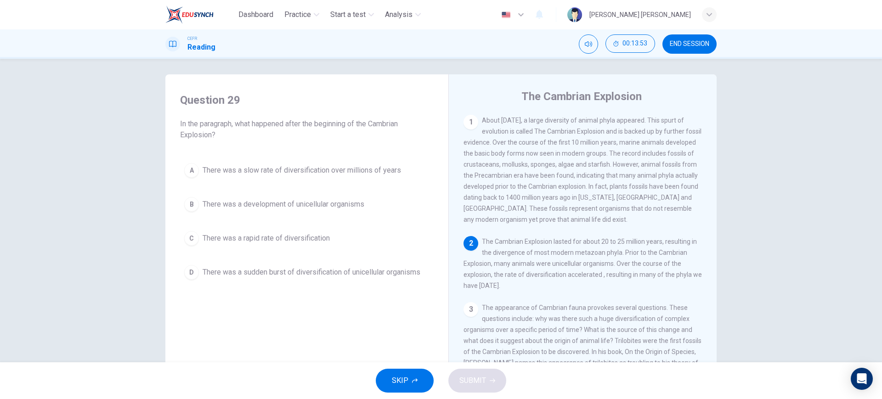
scroll to position [0, 0]
click at [300, 244] on span "There was a rapid rate of diversification" at bounding box center [266, 241] width 127 height 11
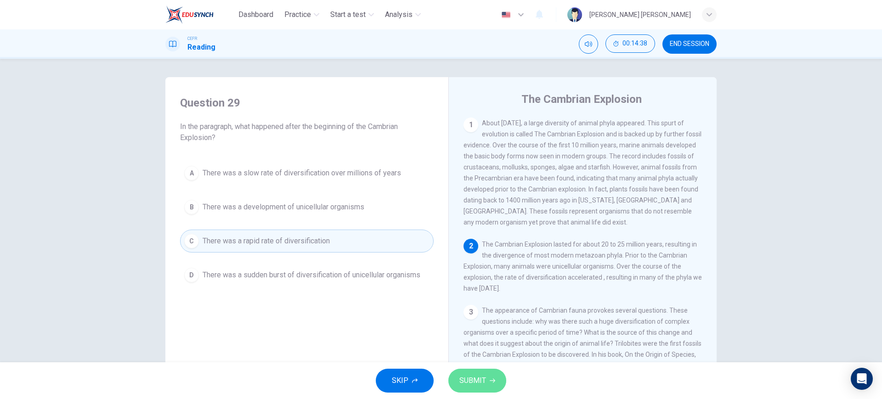
click at [487, 378] on button "SUBMIT" at bounding box center [477, 381] width 58 height 24
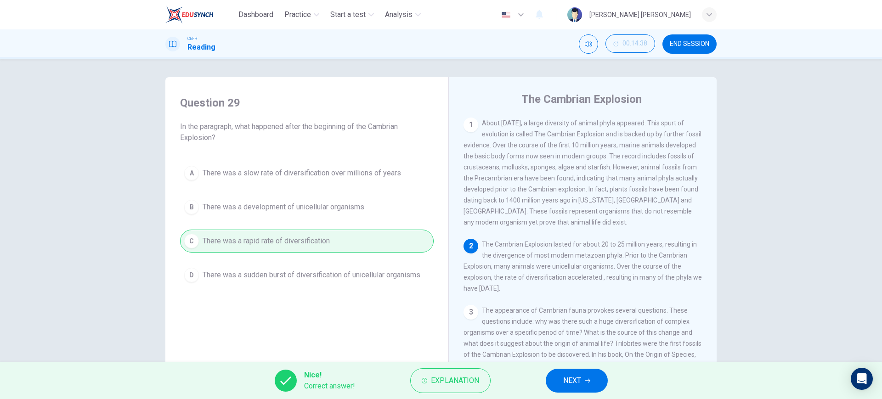
click at [554, 386] on button "NEXT" at bounding box center [577, 381] width 62 height 24
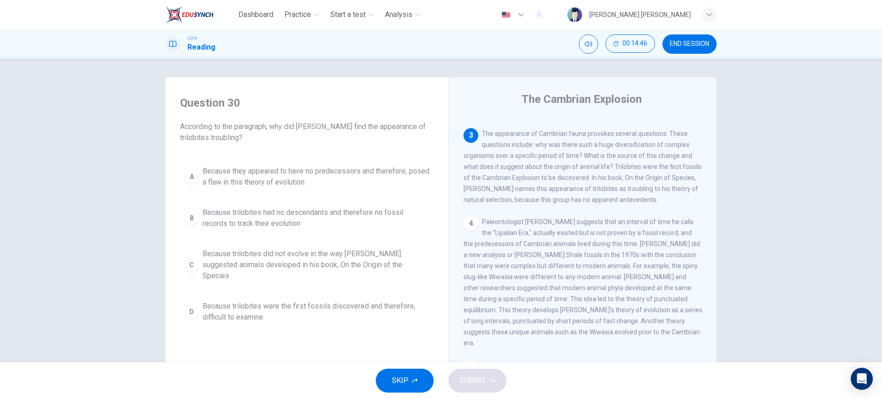
scroll to position [172, 0]
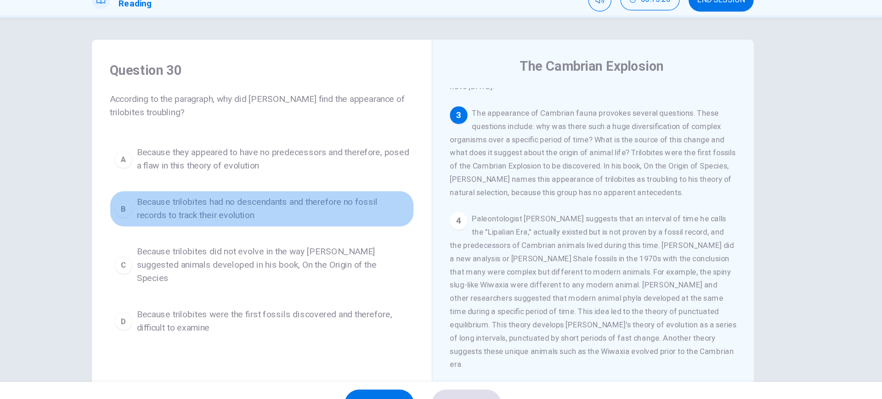
drag, startPoint x: 293, startPoint y: 234, endPoint x: 283, endPoint y: 251, distance: 19.1
click at [283, 251] on div "A Because they appeared to have no predecessors and therefore, posed a flaw in …" at bounding box center [307, 244] width 254 height 165
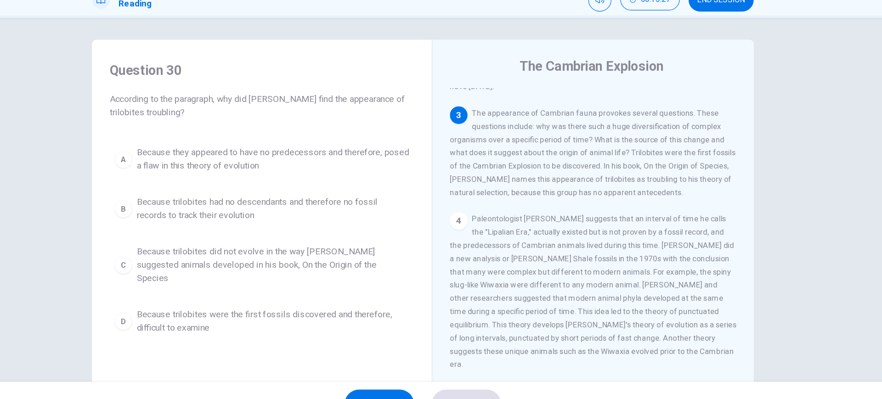
click at [314, 225] on span "Because trilobites had no descendants and therefore no fossil records to track …" at bounding box center [316, 218] width 227 height 22
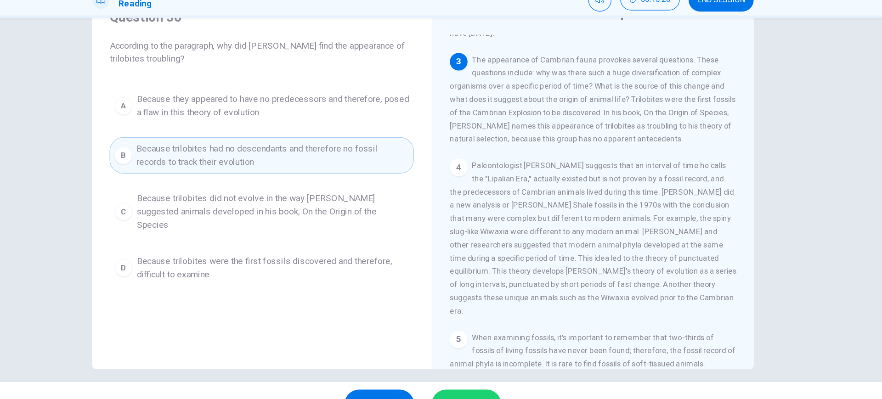
scroll to position [52, 0]
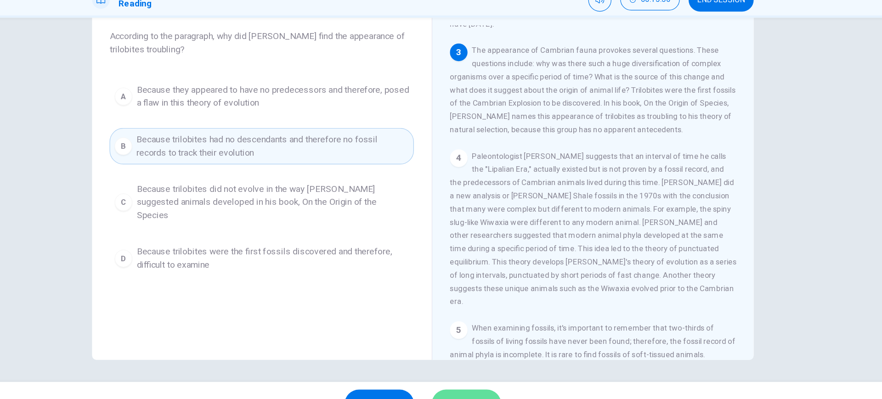
click at [488, 375] on button "SUBMIT" at bounding box center [477, 381] width 58 height 24
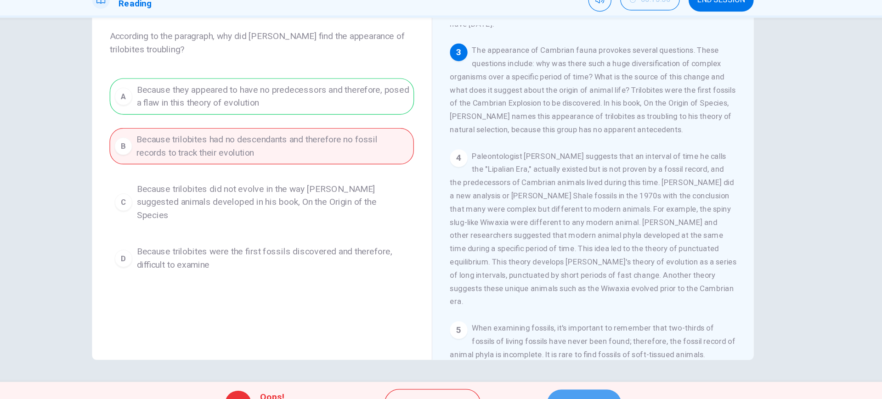
click at [583, 377] on button "NEXT" at bounding box center [575, 381] width 62 height 24
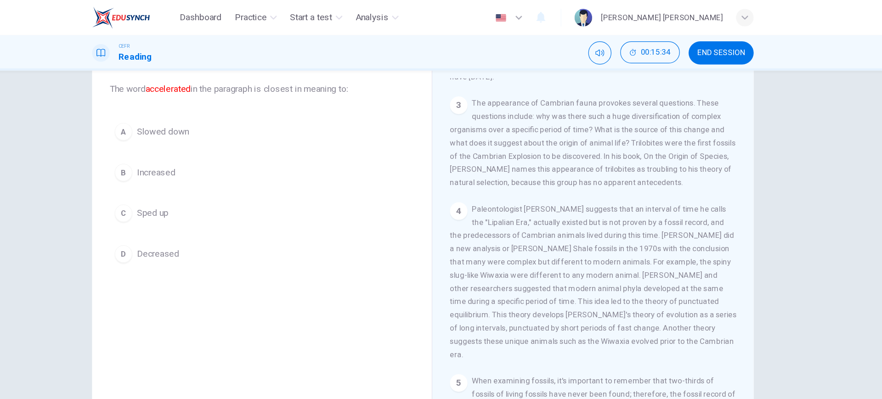
click at [253, 136] on button "B Increased" at bounding box center [307, 143] width 254 height 23
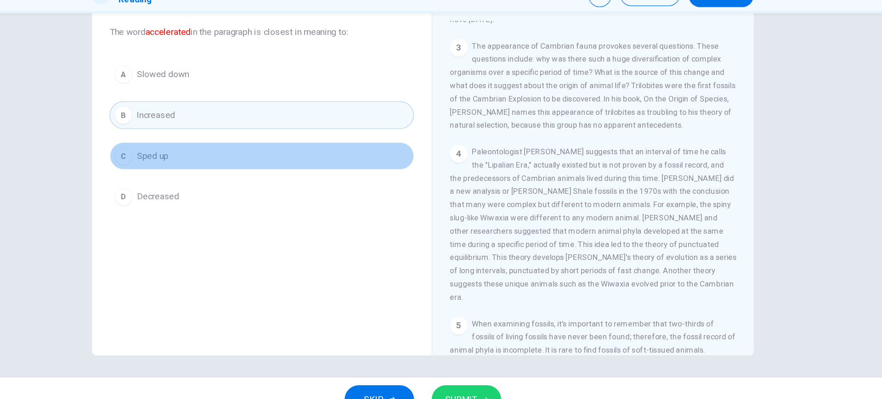
click at [262, 187] on button "C Sped up" at bounding box center [307, 177] width 254 height 23
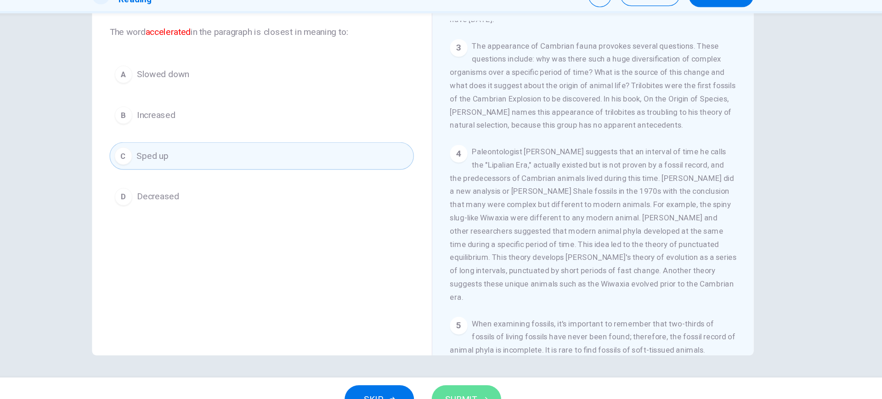
click at [492, 373] on button "SUBMIT" at bounding box center [477, 381] width 58 height 24
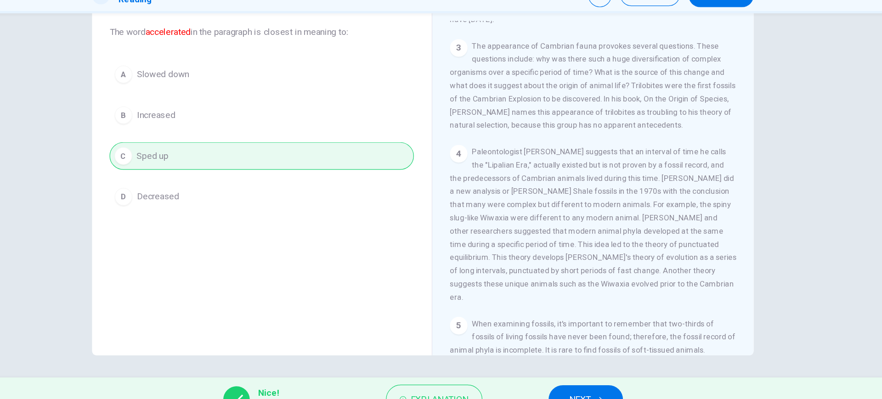
drag, startPoint x: 575, startPoint y: 376, endPoint x: 572, endPoint y: 364, distance: 12.6
click at [574, 373] on button "NEXT" at bounding box center [577, 381] width 62 height 24
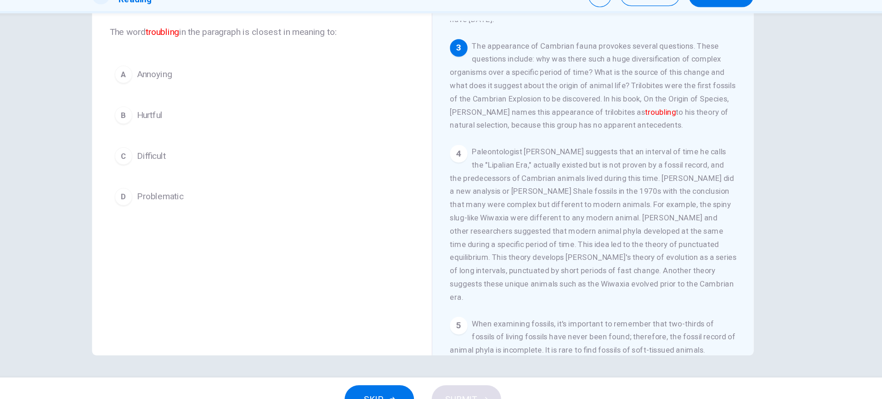
click at [240, 177] on button "C Difficult" at bounding box center [307, 177] width 254 height 23
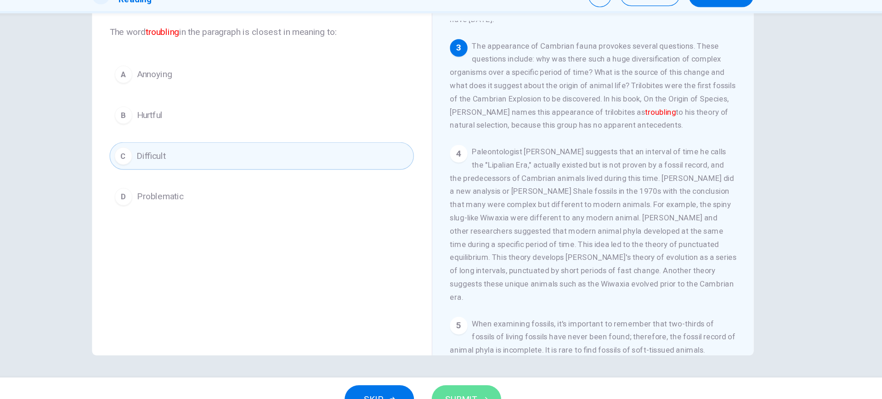
click at [464, 376] on span "SUBMIT" at bounding box center [472, 380] width 27 height 13
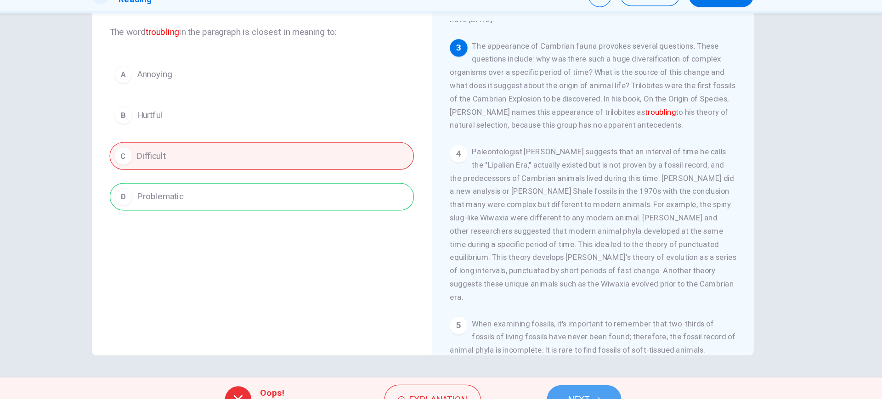
click at [592, 373] on button "NEXT" at bounding box center [575, 381] width 62 height 24
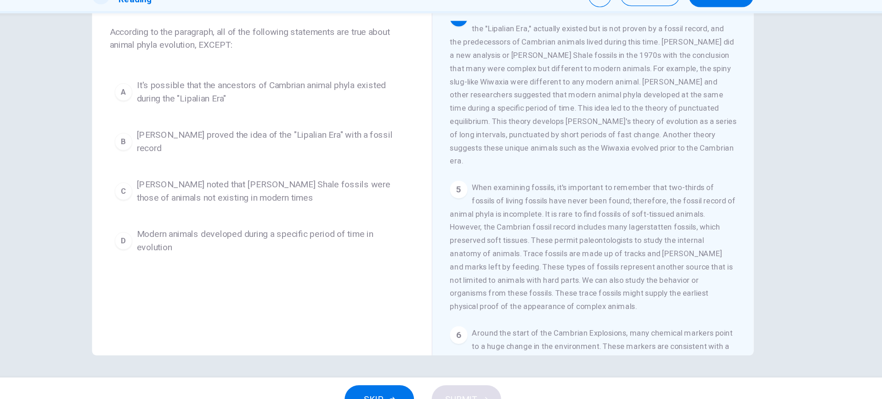
scroll to position [268, 0]
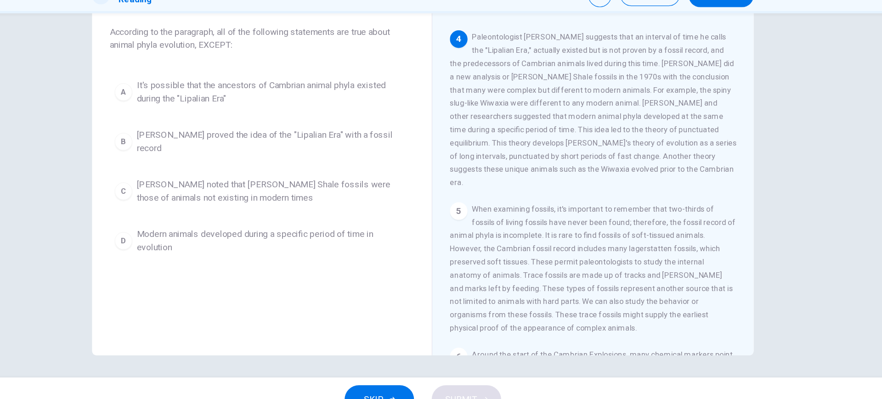
drag, startPoint x: 490, startPoint y: 132, endPoint x: 640, endPoint y: 145, distance: 150.8
click at [640, 145] on span "Paleontologist [PERSON_NAME] suggests that an interval of time he calls the "Li…" at bounding box center [582, 139] width 239 height 129
click at [266, 246] on span "Modern animals developed during a specific period of time in evolution" at bounding box center [316, 248] width 227 height 22
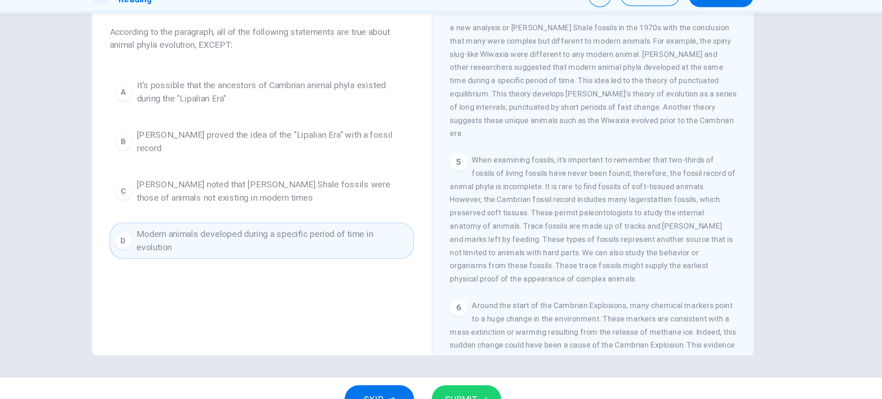
scroll to position [315, 0]
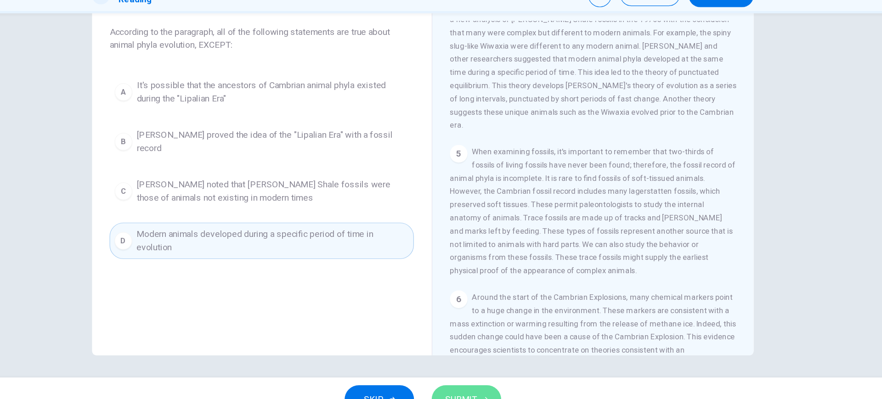
click at [476, 371] on button "SUBMIT" at bounding box center [477, 381] width 58 height 24
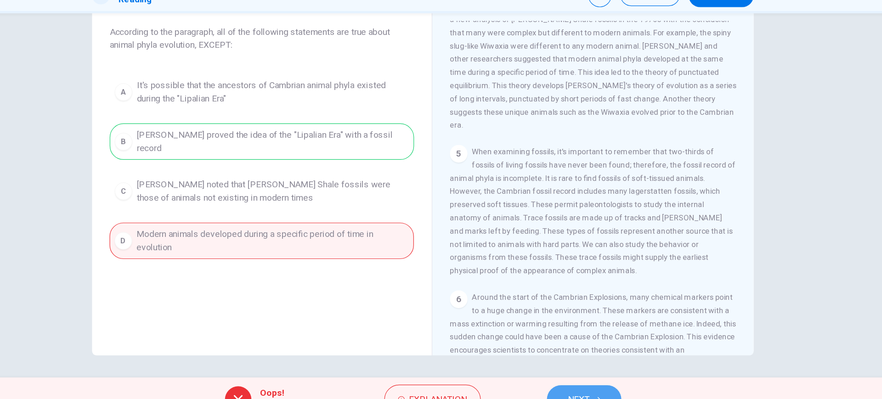
click at [580, 377] on span "NEXT" at bounding box center [571, 380] width 18 height 13
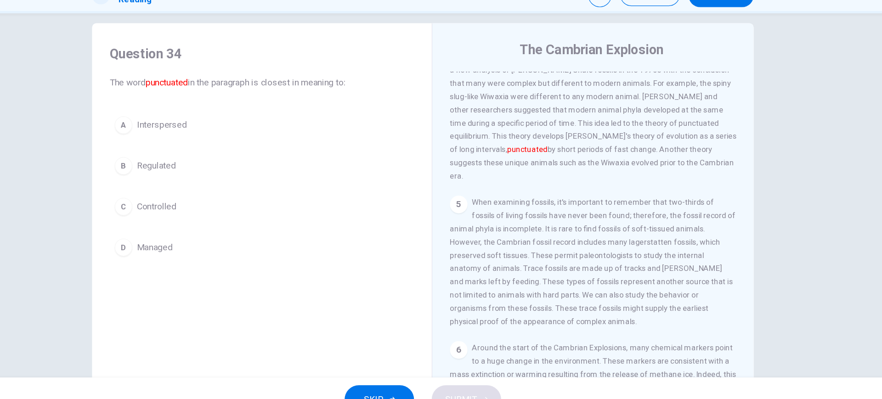
scroll to position [5, 0]
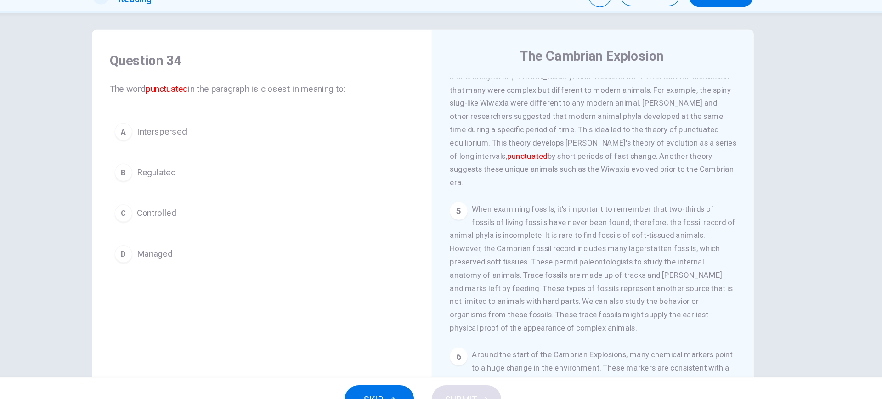
click at [249, 225] on button "C Controlled" at bounding box center [307, 225] width 254 height 23
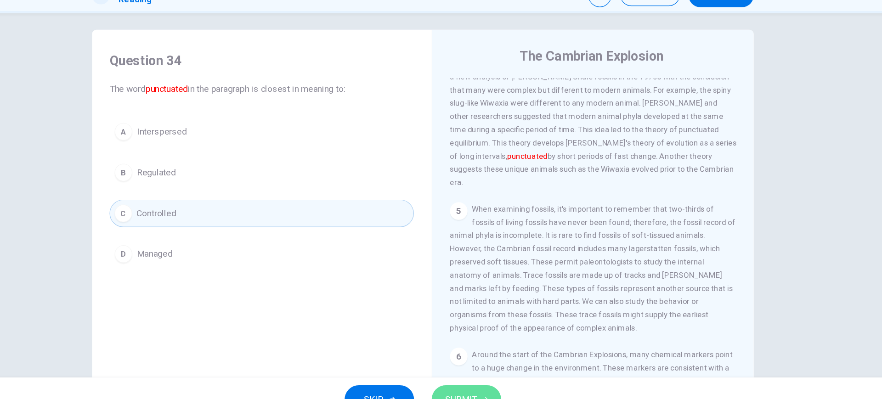
click at [481, 375] on span "SUBMIT" at bounding box center [472, 380] width 27 height 13
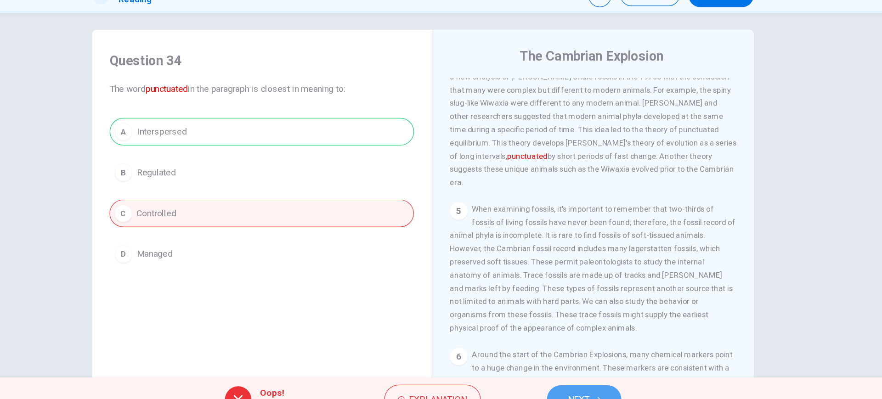
click at [557, 376] on button "NEXT" at bounding box center [575, 381] width 62 height 24
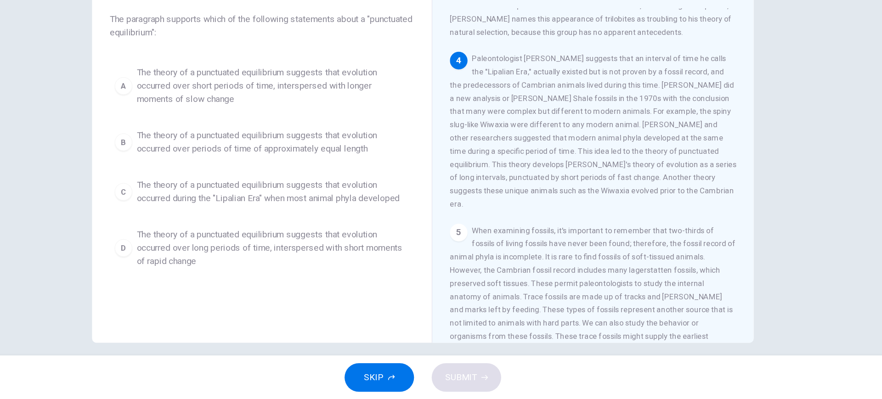
scroll to position [48, 0]
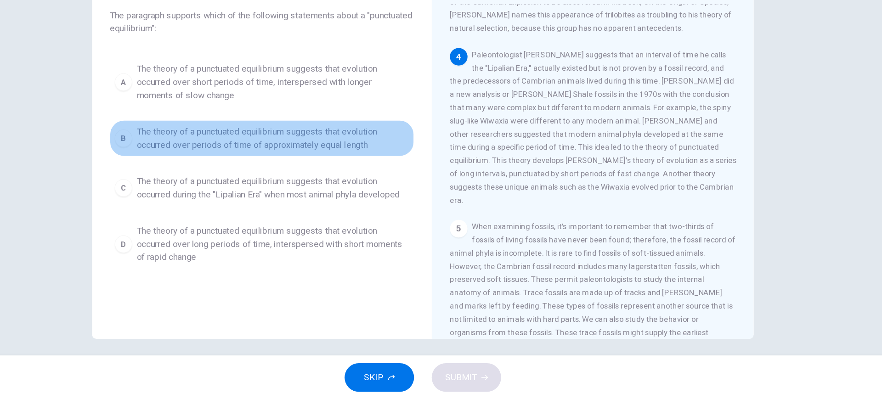
click at [322, 195] on button "B The theory of a punctuated equilibrium suggests that evolution occurred over …" at bounding box center [307, 181] width 254 height 30
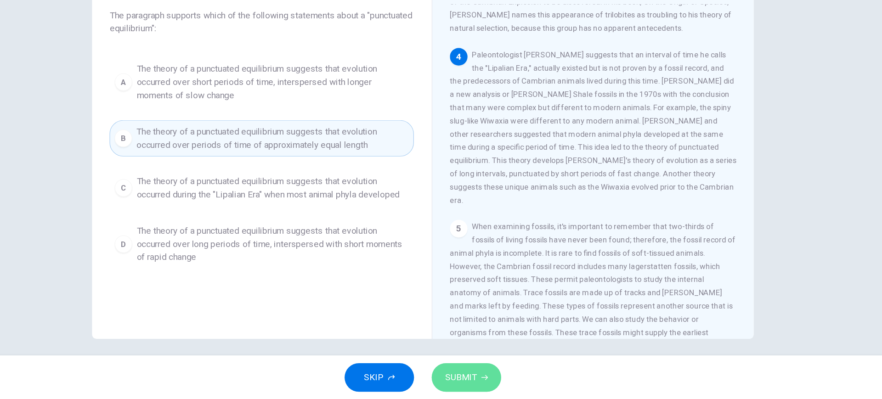
click at [468, 373] on button "SUBMIT" at bounding box center [477, 381] width 58 height 24
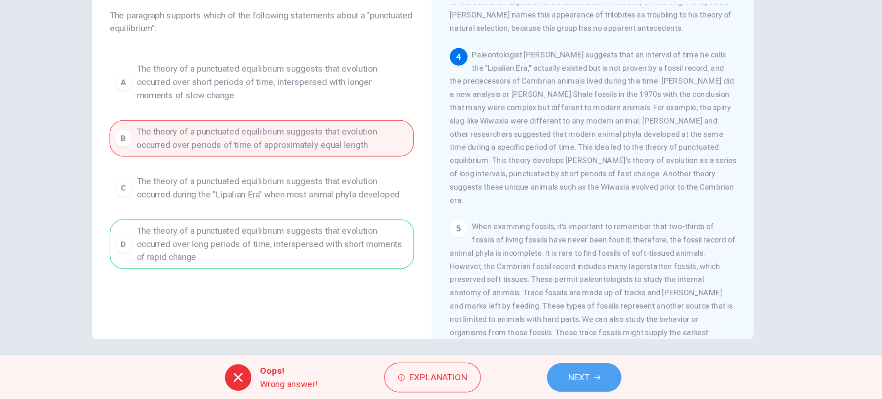
click at [574, 392] on button "NEXT" at bounding box center [575, 381] width 62 height 24
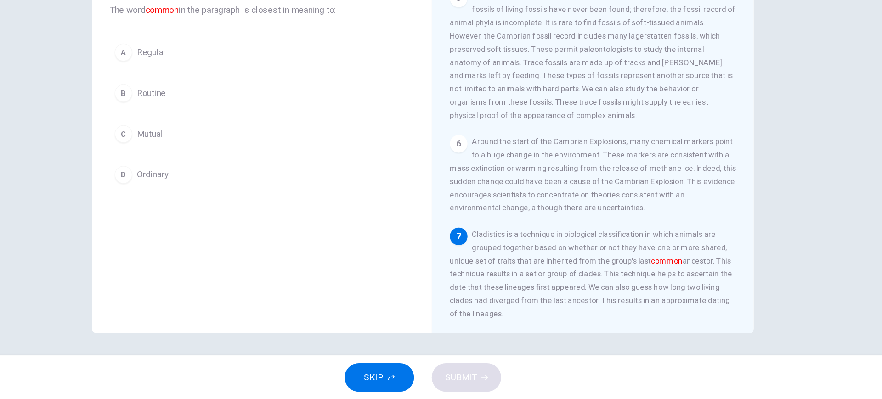
scroll to position [441, 0]
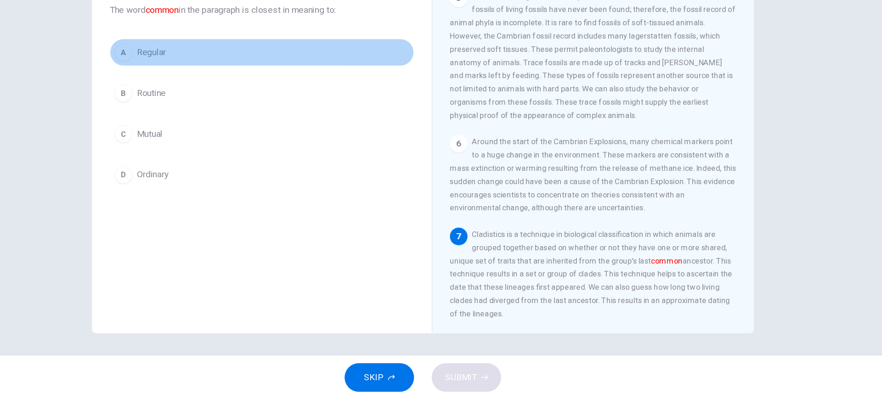
click at [238, 106] on button "A Regular" at bounding box center [307, 109] width 254 height 23
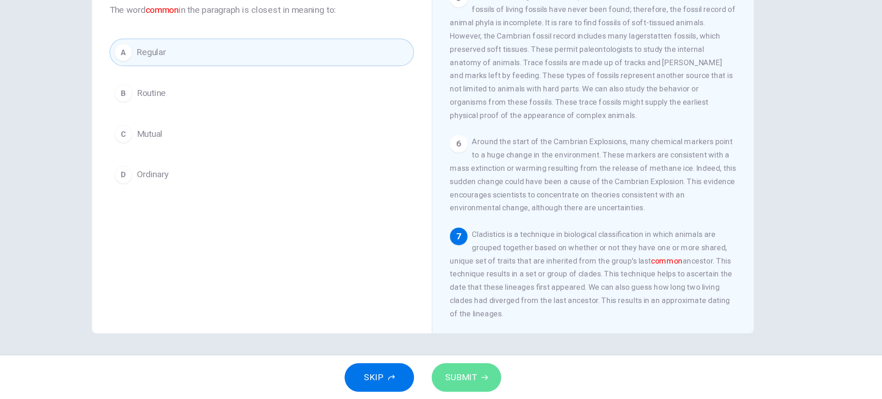
click at [473, 379] on span "SUBMIT" at bounding box center [472, 380] width 27 height 13
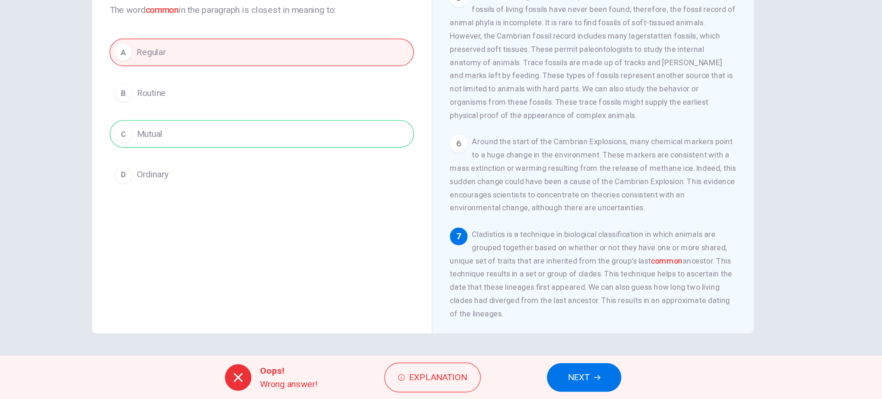
click at [556, 375] on button "NEXT" at bounding box center [575, 381] width 62 height 24
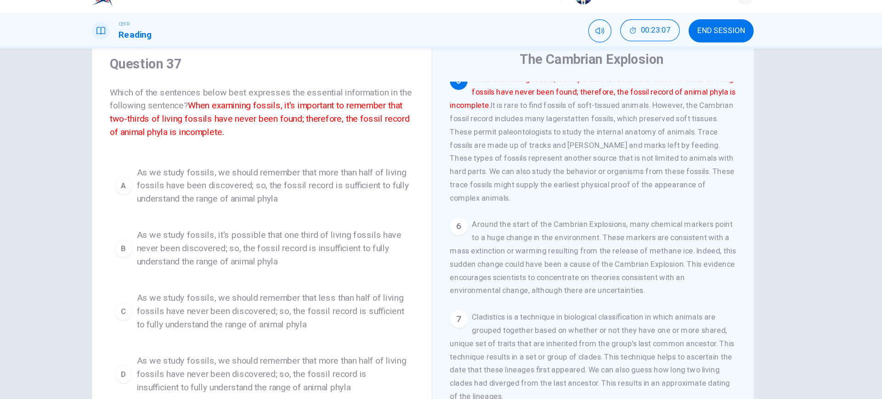
scroll to position [48, 0]
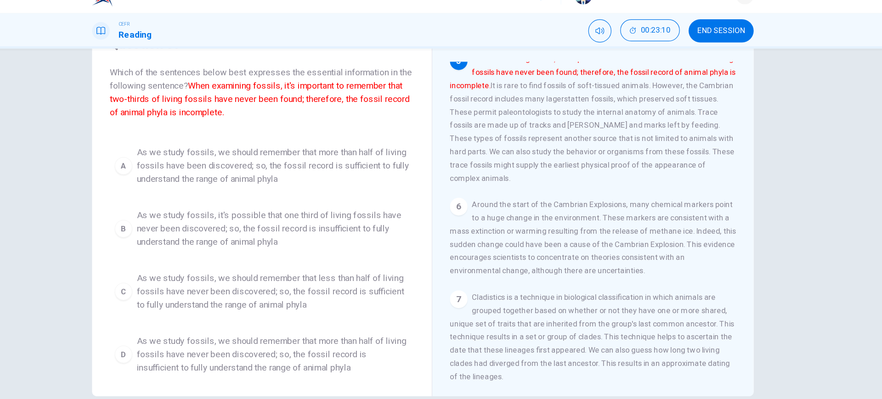
click at [259, 211] on span "As we study fossils, it's possible that one third of living fossils have never …" at bounding box center [316, 208] width 227 height 33
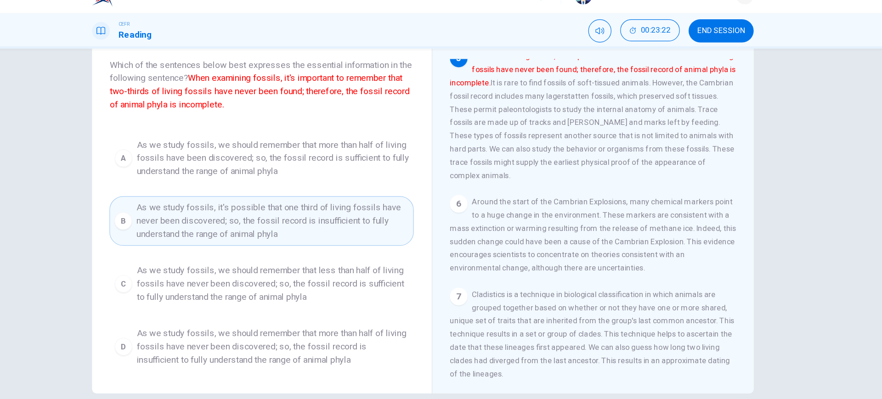
scroll to position [52, 0]
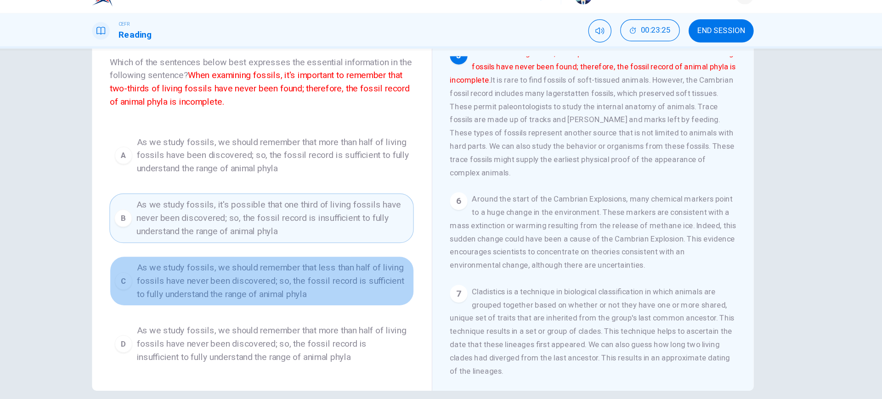
click at [361, 263] on span "As we study fossils, we should remember that less than half of living fossils h…" at bounding box center [316, 252] width 227 height 33
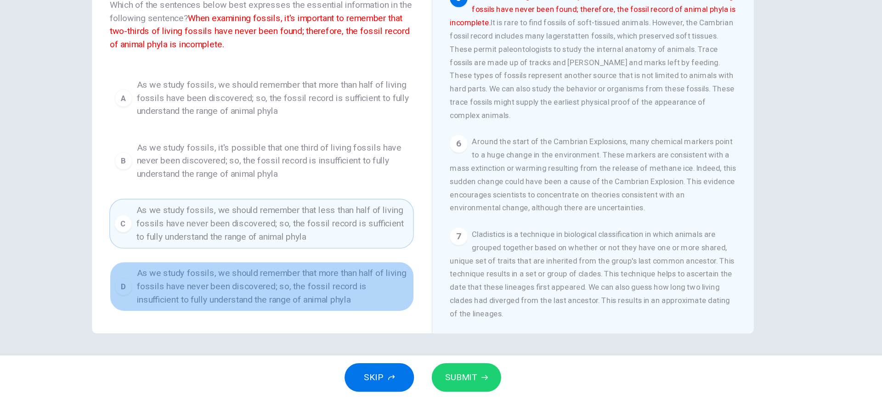
click at [360, 298] on span "As we study fossils, we should remember that more than half of living fossils h…" at bounding box center [316, 304] width 227 height 33
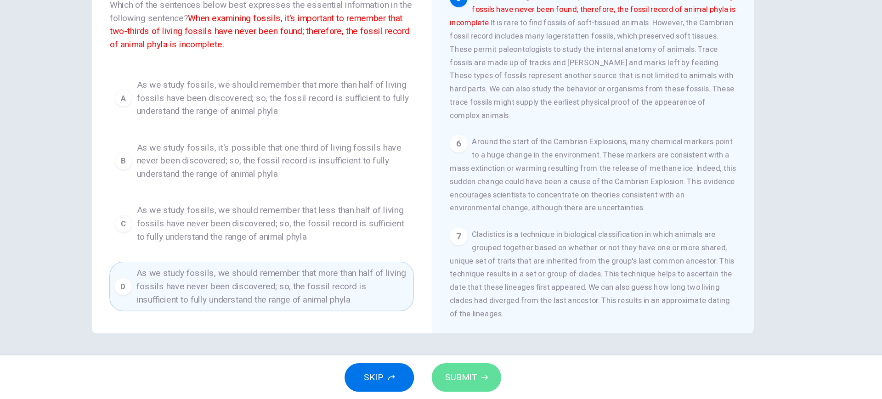
click at [494, 376] on button "SUBMIT" at bounding box center [477, 381] width 58 height 24
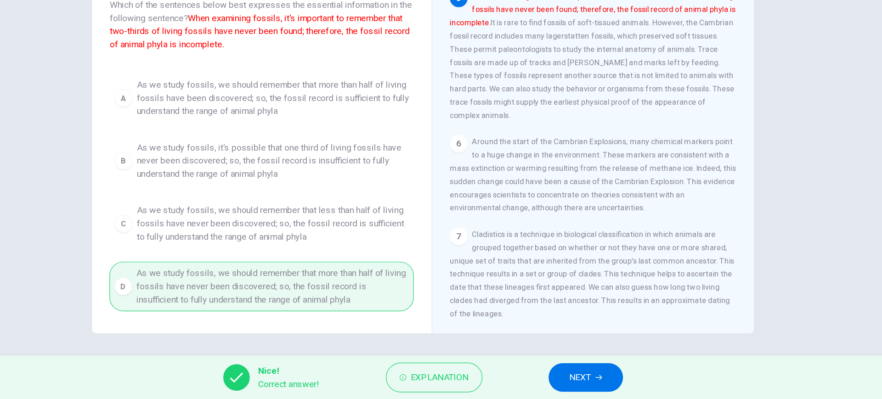
click at [579, 384] on span "NEXT" at bounding box center [572, 380] width 18 height 13
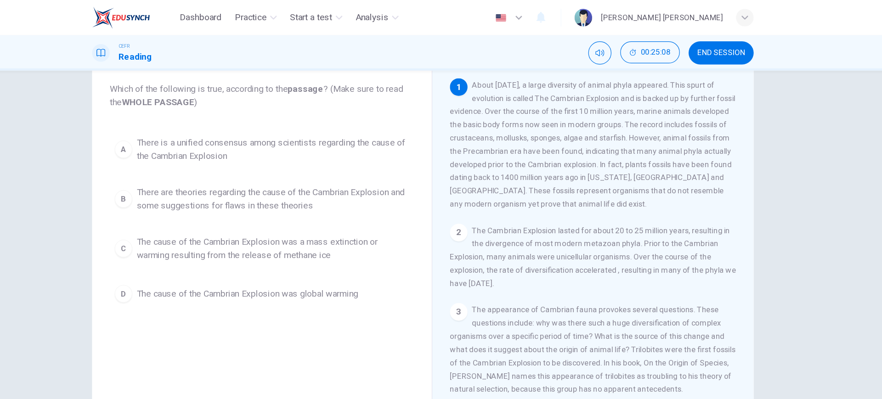
click at [277, 132] on span "There is a unified consensus among scientists regarding the cause of the Cambri…" at bounding box center [316, 124] width 227 height 22
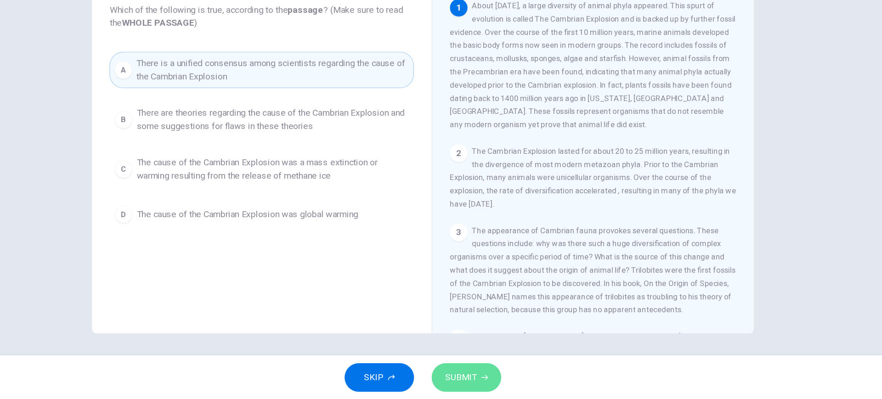
drag, startPoint x: 468, startPoint y: 383, endPoint x: 445, endPoint y: 347, distance: 42.2
click at [468, 382] on span "SUBMIT" at bounding box center [472, 380] width 27 height 13
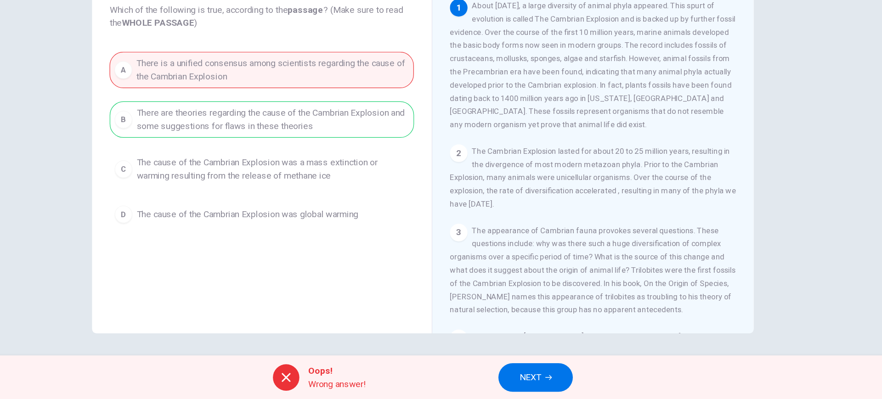
click at [531, 375] on span "NEXT" at bounding box center [530, 380] width 18 height 13
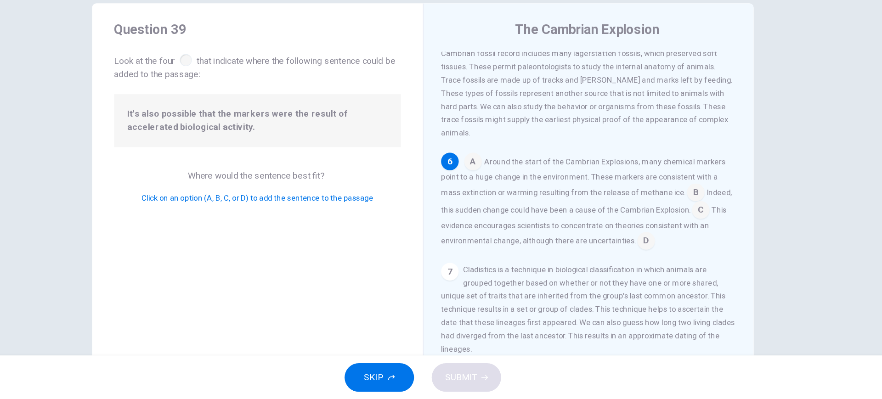
scroll to position [5, 0]
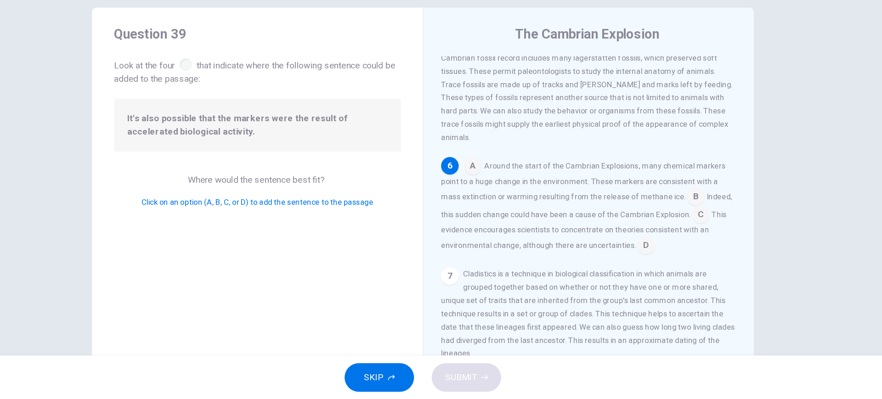
click at [662, 238] on input at bounding box center [668, 231] width 15 height 15
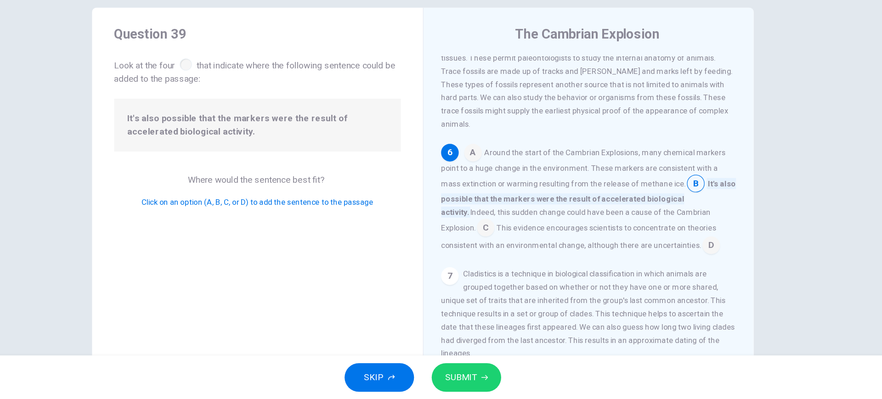
click at [483, 385] on span "SUBMIT" at bounding box center [472, 380] width 27 height 13
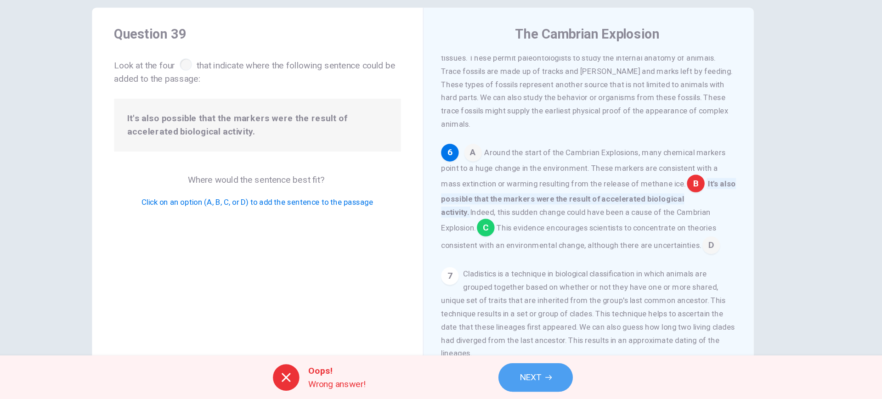
click at [530, 386] on span "NEXT" at bounding box center [530, 380] width 18 height 13
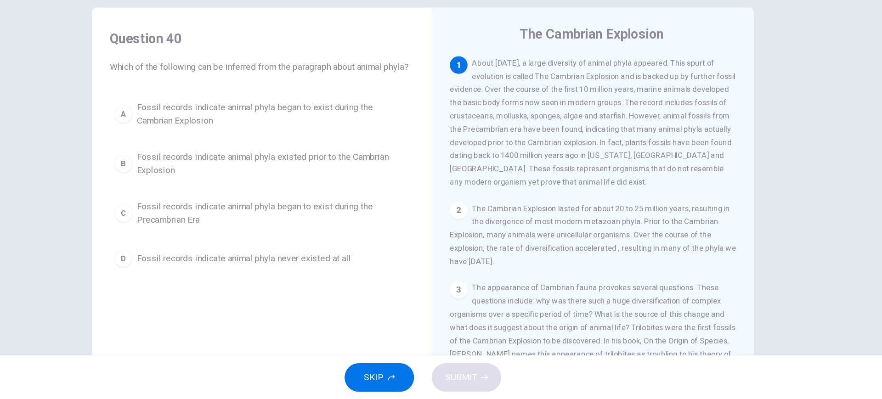
click at [360, 192] on div "A Fossil records indicate animal phyla began to exist during the Cambrian Explo…" at bounding box center [307, 219] width 254 height 147
click at [361, 200] on button "B Fossil records indicate animal phyla existed prior to the Cambrian Explosion" at bounding box center [307, 202] width 254 height 30
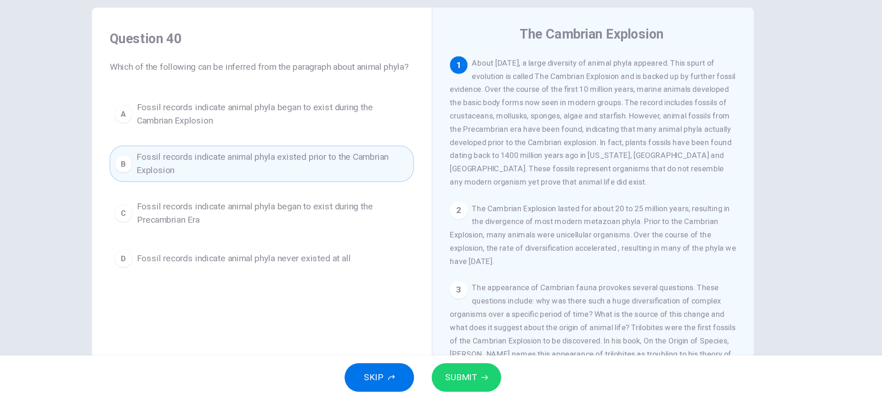
click at [476, 380] on span "SUBMIT" at bounding box center [472, 380] width 27 height 13
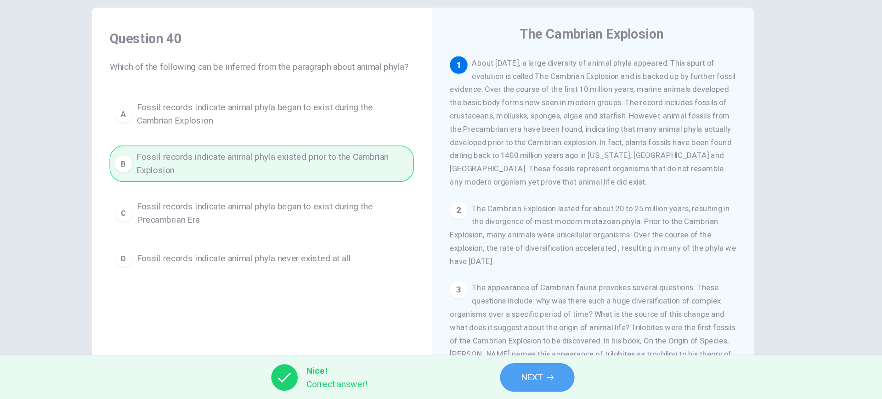
click at [543, 386] on button "NEXT" at bounding box center [536, 381] width 62 height 24
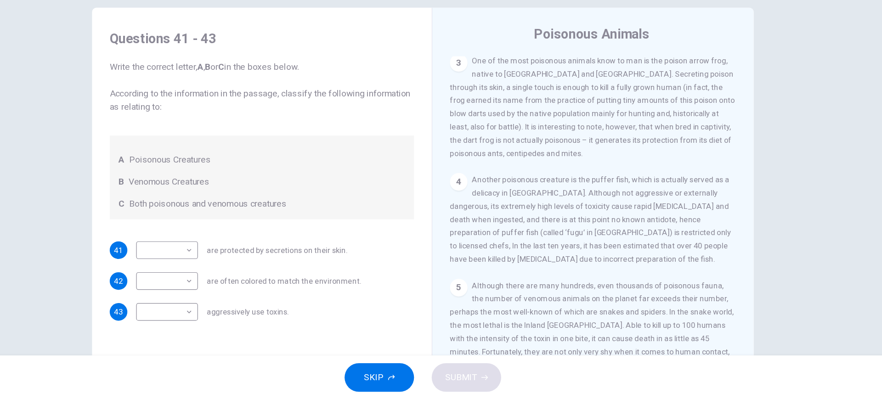
scroll to position [0, 0]
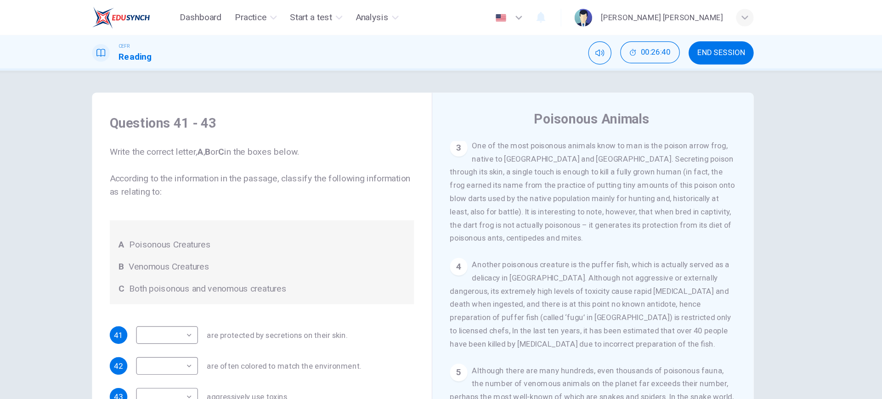
click at [680, 52] on button "END SESSION" at bounding box center [689, 43] width 54 height 19
